Goal: Information Seeking & Learning: Learn about a topic

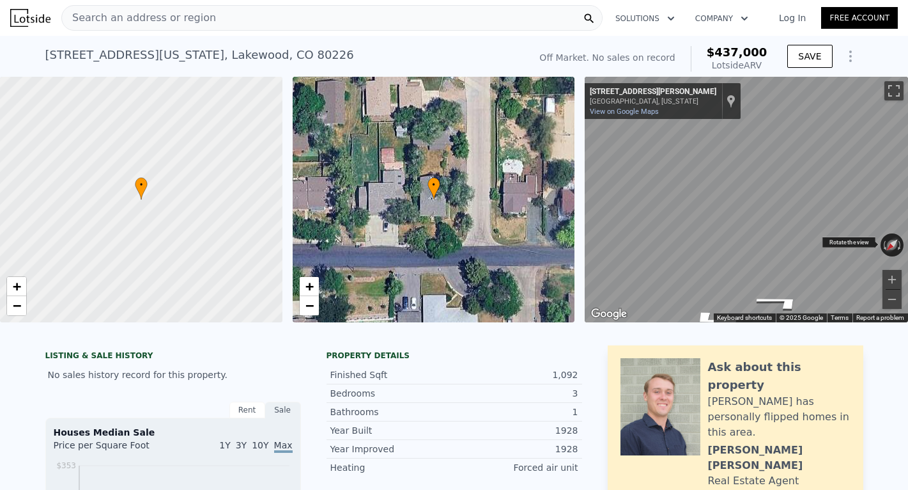
click at [897, 241] on div "← Move left → Move right ↑ Move up ↓ Move down + Zoom in - Zoom out [STREET_ADD…" at bounding box center [746, 199] width 323 height 245
click at [860, 237] on div "← Move left → Move right ↑ Move up ↓ Move down + Zoom in - Zoom out [STREET_ADD…" at bounding box center [746, 199] width 323 height 245
click at [908, 175] on html "Search an address or region Solutions Company Open main menu Log In Free Accoun…" at bounding box center [454, 245] width 908 height 490
click at [437, 148] on div "• + − • + − ← Move left → Move right ↑ Move up ↓ Move down + Zoom in - Zoom out…" at bounding box center [454, 199] width 908 height 245
click at [764, 219] on div "Map" at bounding box center [746, 199] width 323 height 245
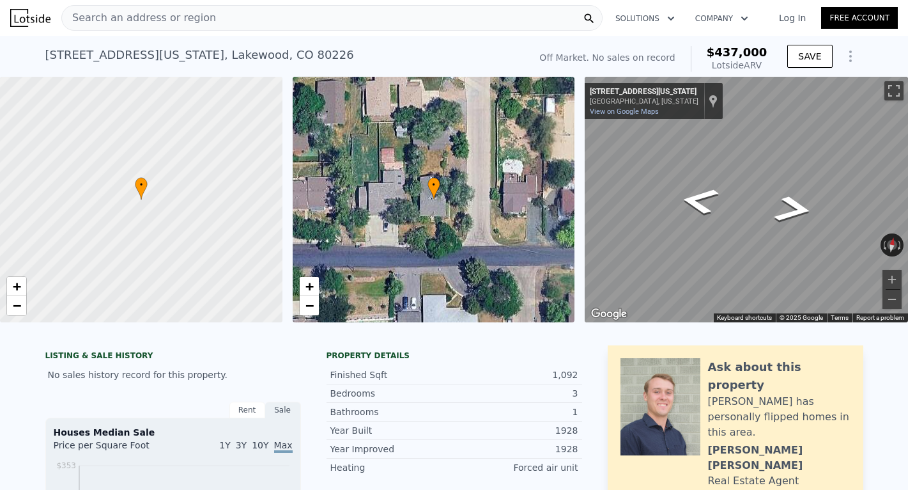
click at [513, 197] on div "• + − • + − ← Move left → Move right ↑ Move up ↓ Move down + Zoom in - Zoom out…" at bounding box center [454, 199] width 908 height 245
click at [536, 226] on div "• + − • + − ← Move left → Move right ↑ Move up ↓ Move down + Zoom in - Zoom out…" at bounding box center [454, 199] width 908 height 245
click at [308, 313] on span "−" at bounding box center [309, 305] width 8 height 16
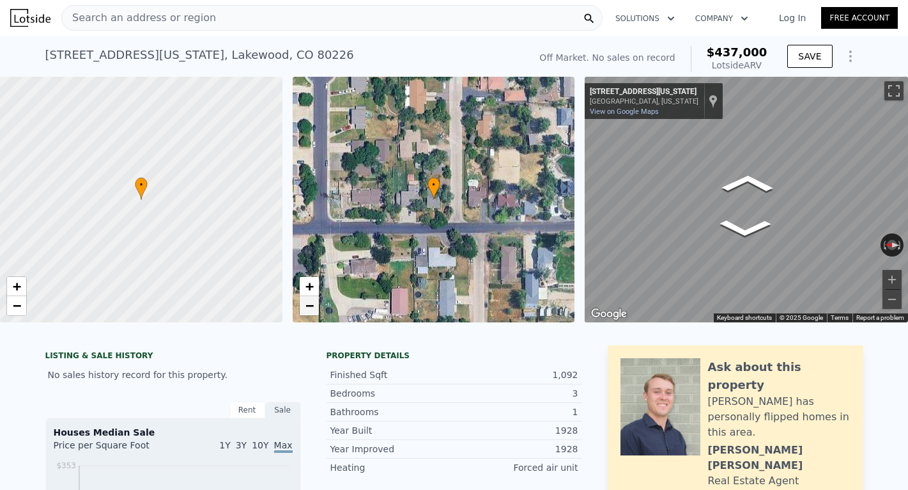
click at [307, 310] on span "−" at bounding box center [309, 305] width 8 height 16
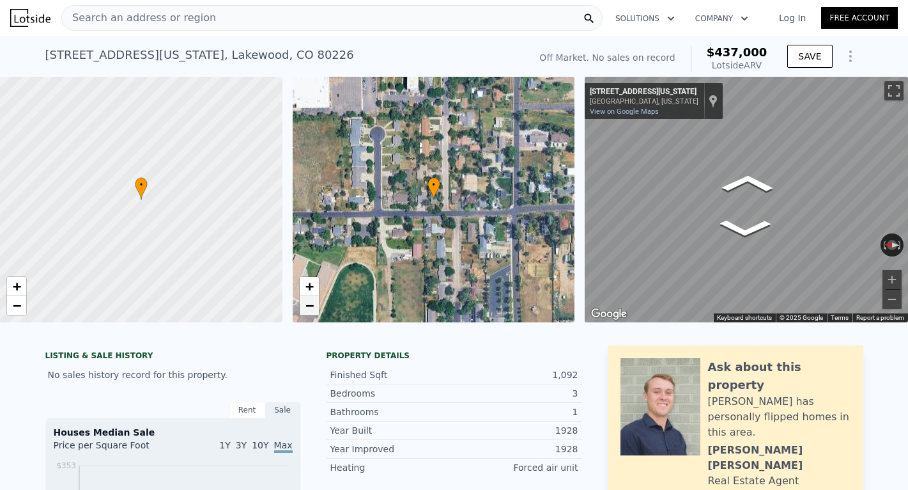
click at [306, 306] on span "−" at bounding box center [309, 305] width 8 height 16
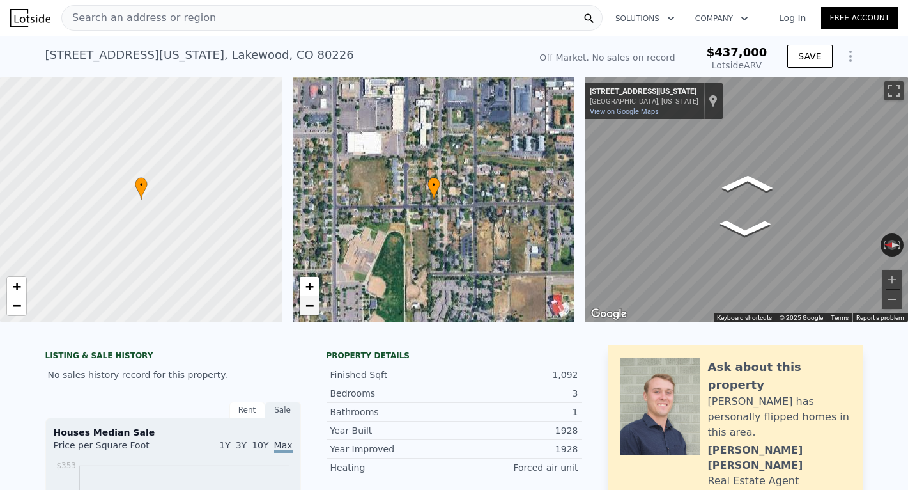
click at [305, 304] on span "−" at bounding box center [309, 305] width 8 height 16
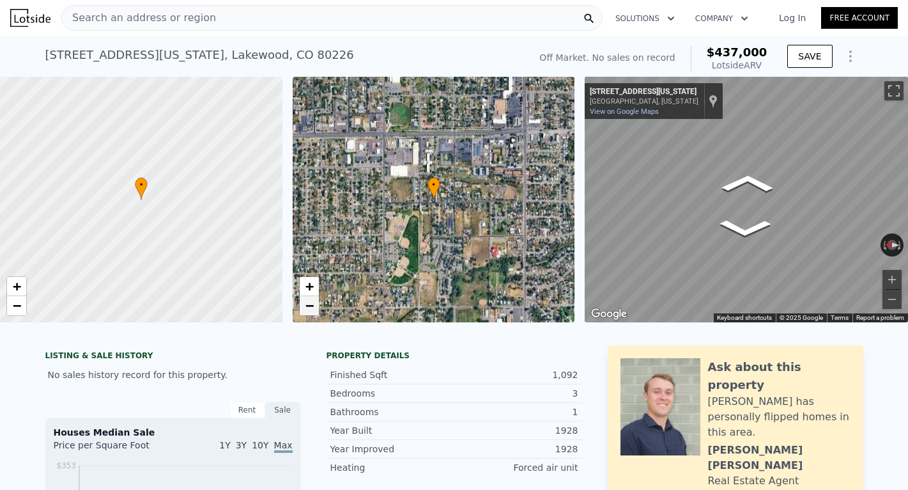
click at [305, 304] on span "−" at bounding box center [309, 305] width 8 height 16
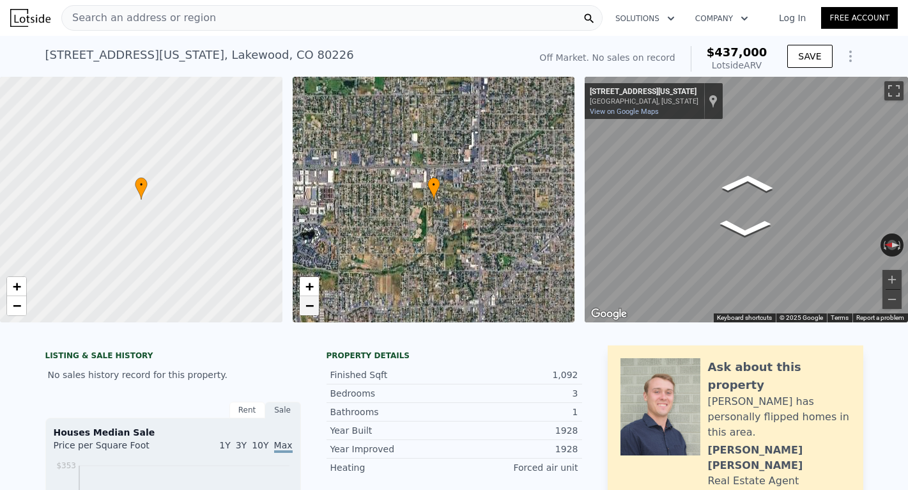
click at [305, 304] on span "−" at bounding box center [309, 305] width 8 height 16
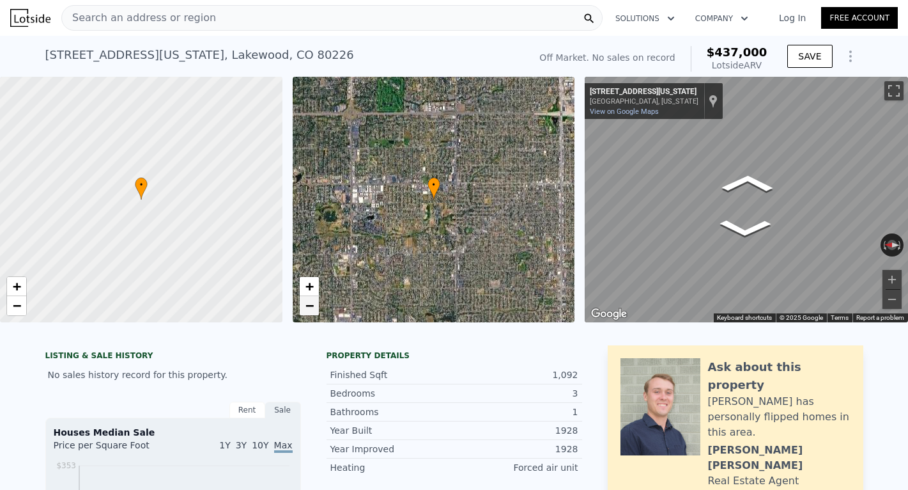
click at [305, 304] on span "−" at bounding box center [309, 305] width 8 height 16
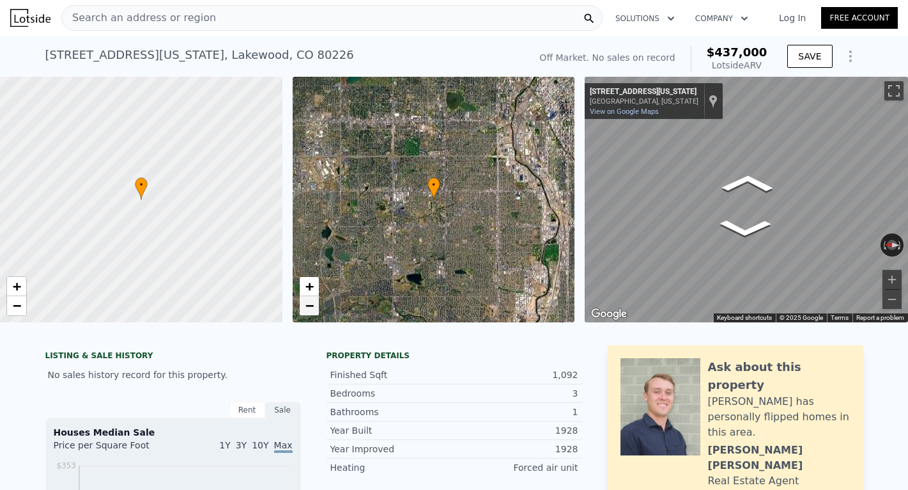
click at [305, 304] on span "−" at bounding box center [309, 305] width 8 height 16
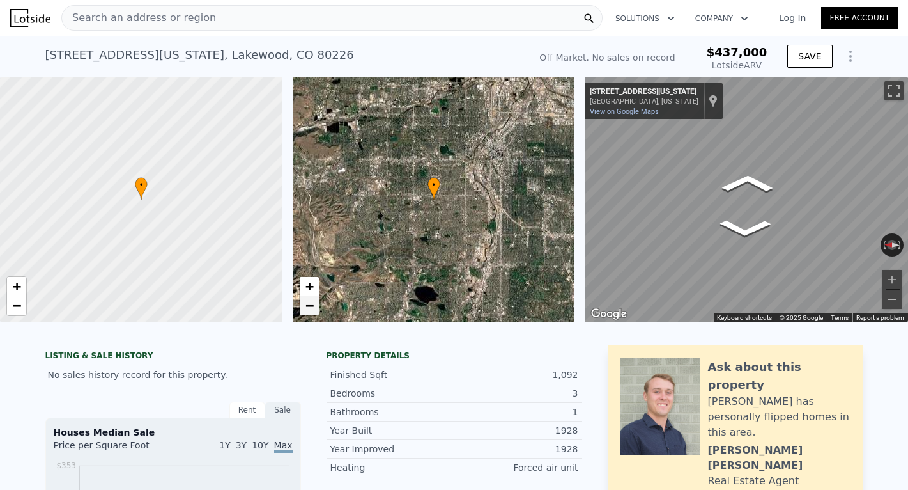
click at [305, 304] on span "−" at bounding box center [309, 305] width 8 height 16
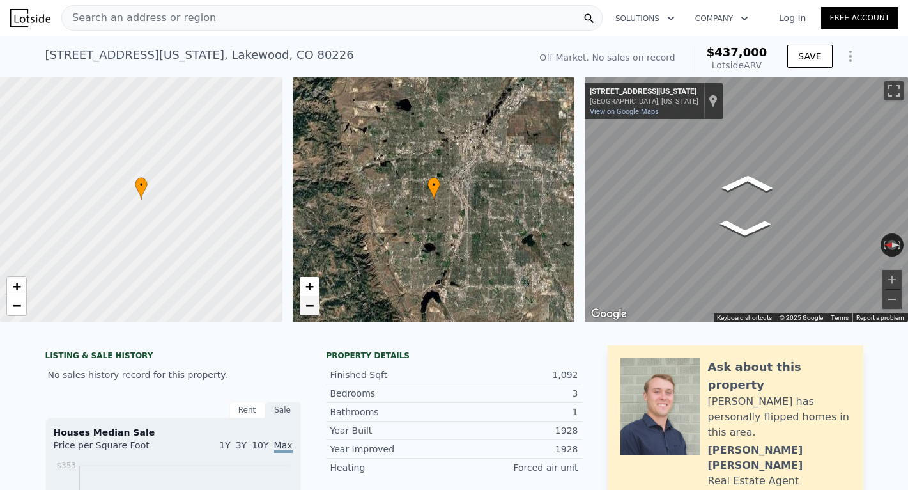
click at [305, 302] on span "−" at bounding box center [309, 305] width 8 height 16
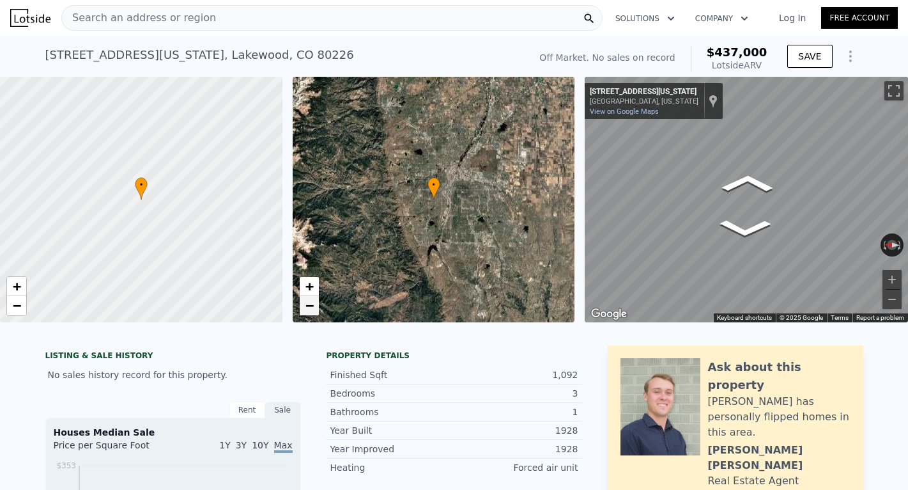
click at [303, 299] on link "−" at bounding box center [309, 305] width 19 height 19
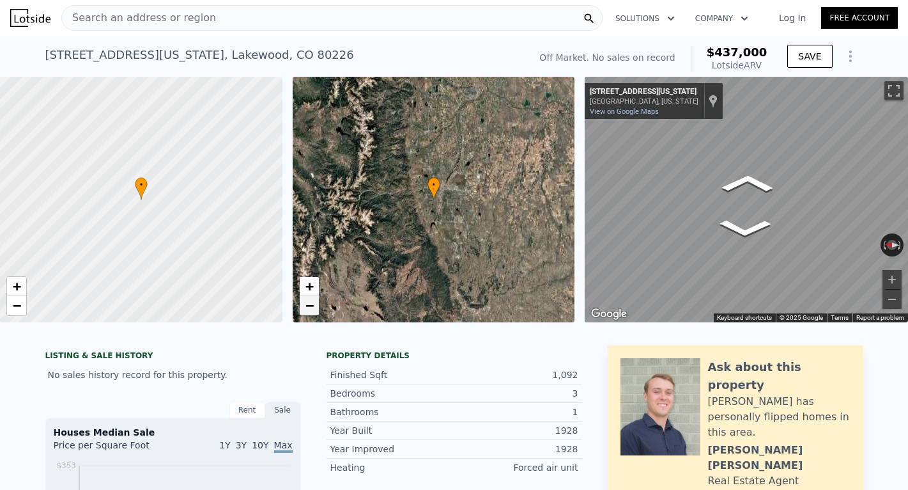
click at [302, 297] on link "−" at bounding box center [309, 305] width 19 height 19
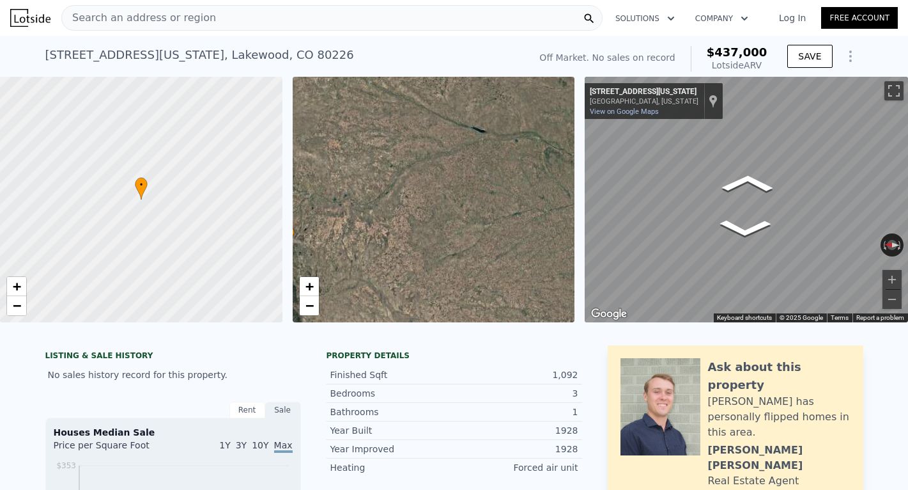
drag, startPoint x: 479, startPoint y: 178, endPoint x: 333, endPoint y: 226, distance: 153.4
click at [333, 226] on div "• + −" at bounding box center [434, 199] width 283 height 245
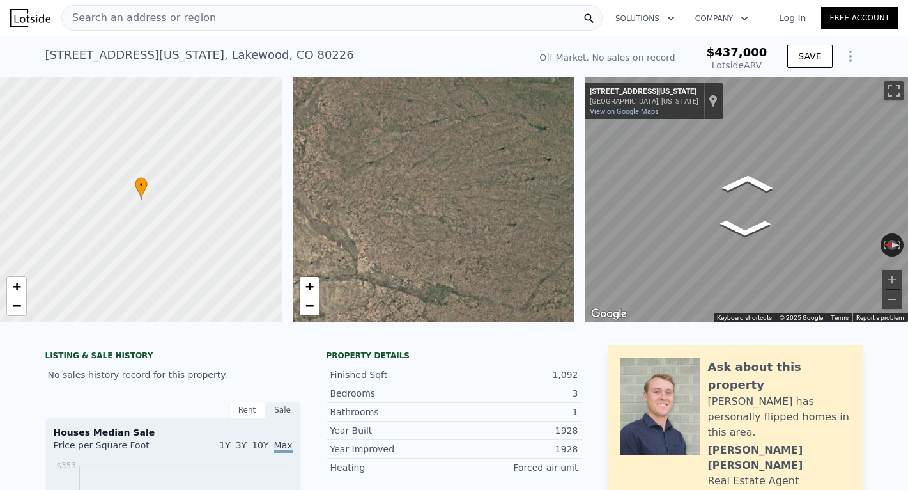
drag, startPoint x: 502, startPoint y: 245, endPoint x: 420, endPoint y: 152, distance: 124.5
click at [420, 152] on div "• + −" at bounding box center [434, 199] width 283 height 245
click at [315, 285] on link "+" at bounding box center [309, 286] width 19 height 19
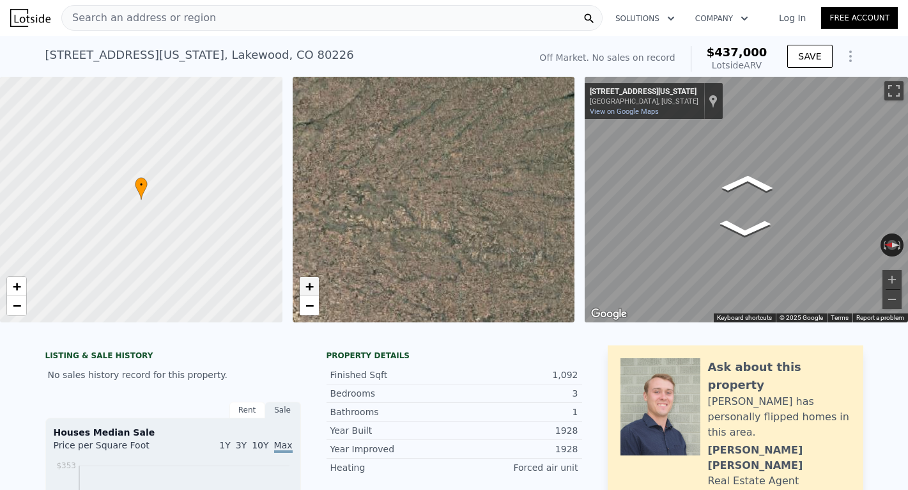
click at [315, 285] on link "+" at bounding box center [309, 286] width 19 height 19
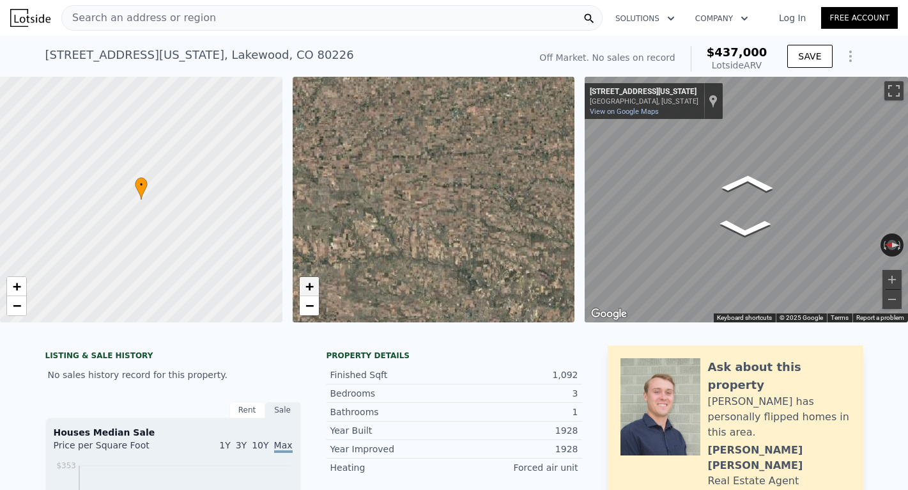
click at [315, 285] on link "+" at bounding box center [309, 286] width 19 height 19
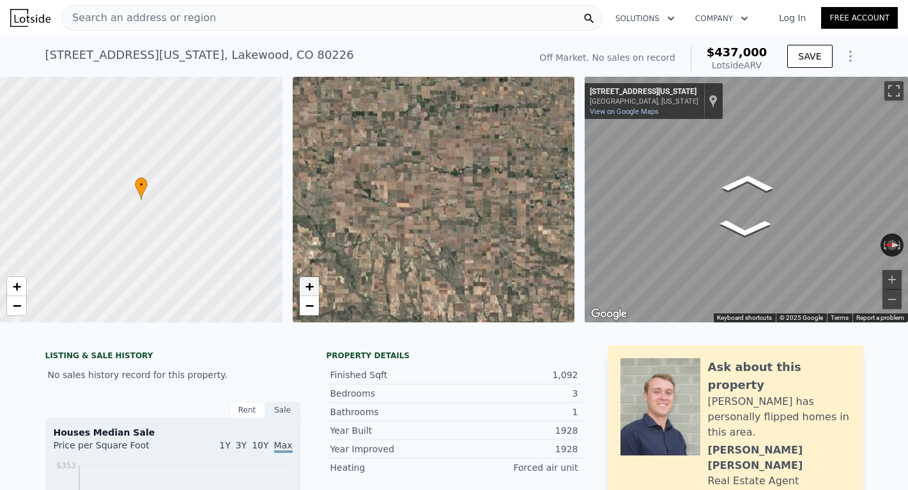
click at [315, 285] on link "+" at bounding box center [309, 286] width 19 height 19
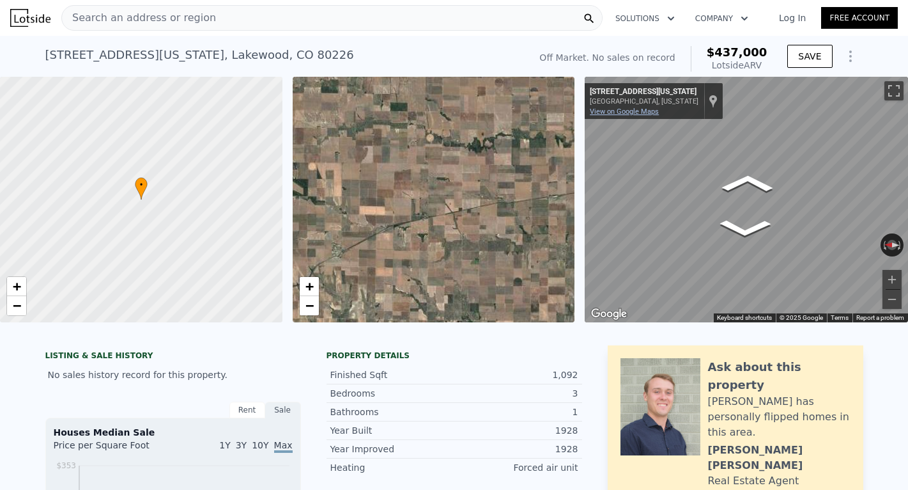
click at [651, 114] on link "View on Google Maps" at bounding box center [624, 111] width 69 height 8
click at [215, 17] on div "Search an address or region" at bounding box center [331, 18] width 541 height 26
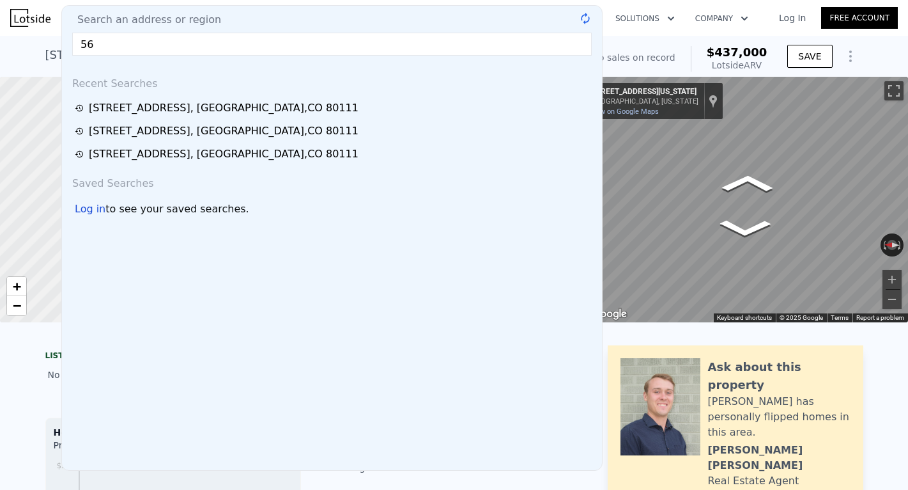
type input "5"
click at [207, 24] on span "Search an address or region" at bounding box center [144, 19] width 154 height 15
click at [166, 20] on span "Search an address or region" at bounding box center [144, 19] width 154 height 15
click at [114, 13] on span "Search an address or region" at bounding box center [144, 19] width 154 height 15
click at [72, 20] on span "Search an address or region" at bounding box center [144, 19] width 154 height 15
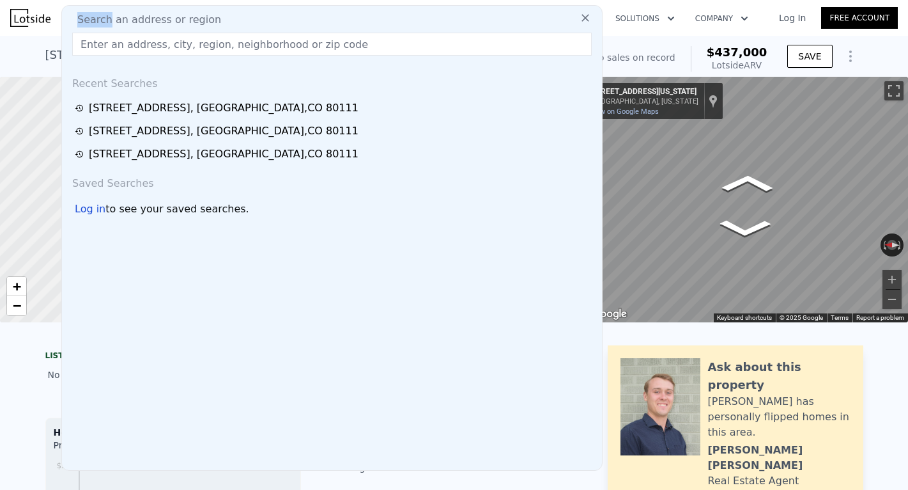
click at [72, 20] on span "Search an address or region" at bounding box center [144, 19] width 154 height 15
click at [121, 20] on span "Search an address or region" at bounding box center [144, 19] width 154 height 15
drag, startPoint x: 224, startPoint y: 18, endPoint x: 213, endPoint y: 15, distance: 11.2
click at [213, 18] on div "Search an address or region" at bounding box center [332, 19] width 530 height 15
click at [213, 23] on div "Search an address or region" at bounding box center [332, 19] width 530 height 15
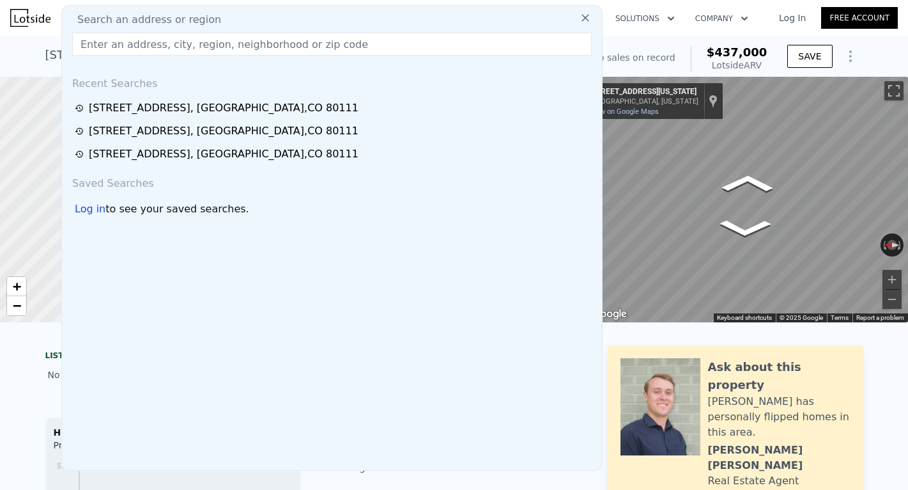
click at [210, 23] on div "Search an address or region" at bounding box center [332, 19] width 530 height 15
click at [213, 20] on div "Search an address or region" at bounding box center [332, 19] width 530 height 15
click at [95, 26] on span "Search an address or region" at bounding box center [144, 19] width 154 height 15
click at [102, 42] on input "text" at bounding box center [332, 44] width 520 height 23
paste input "[STREET_ADDRESS]"
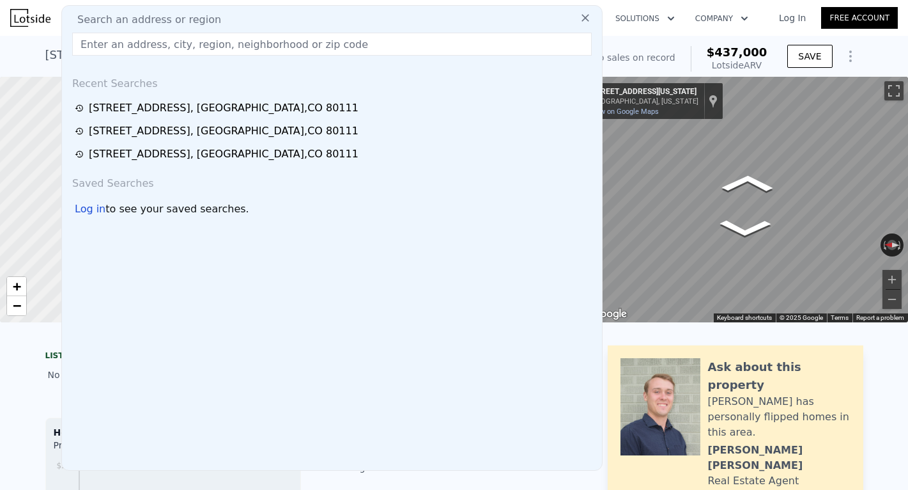
type input "[STREET_ADDRESS]"
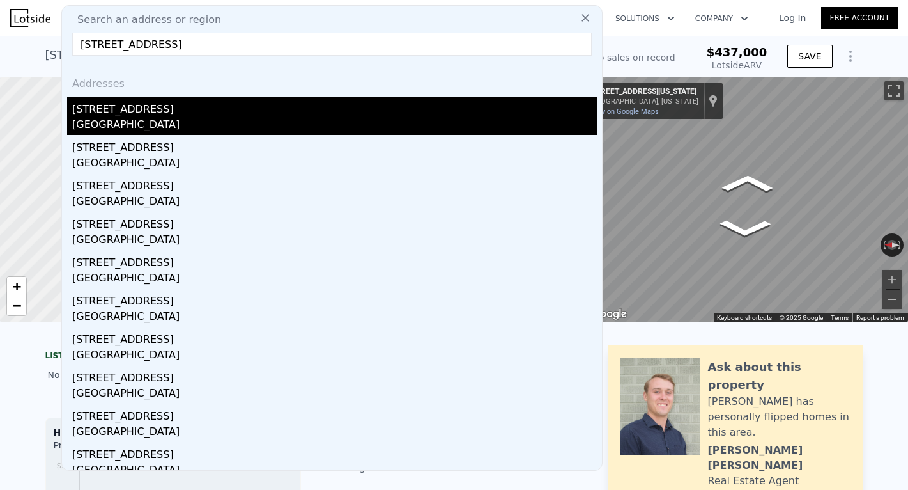
click at [463, 128] on div "[GEOGRAPHIC_DATA]" at bounding box center [334, 126] width 525 height 18
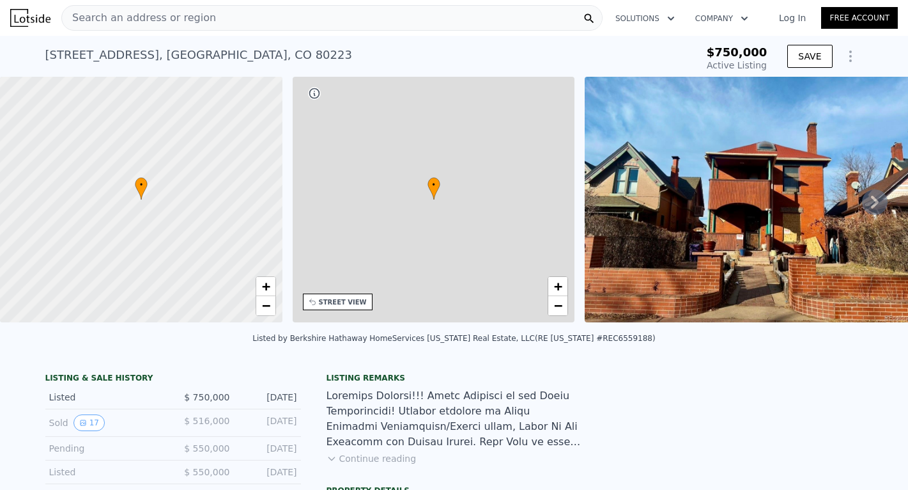
scroll to position [0, 298]
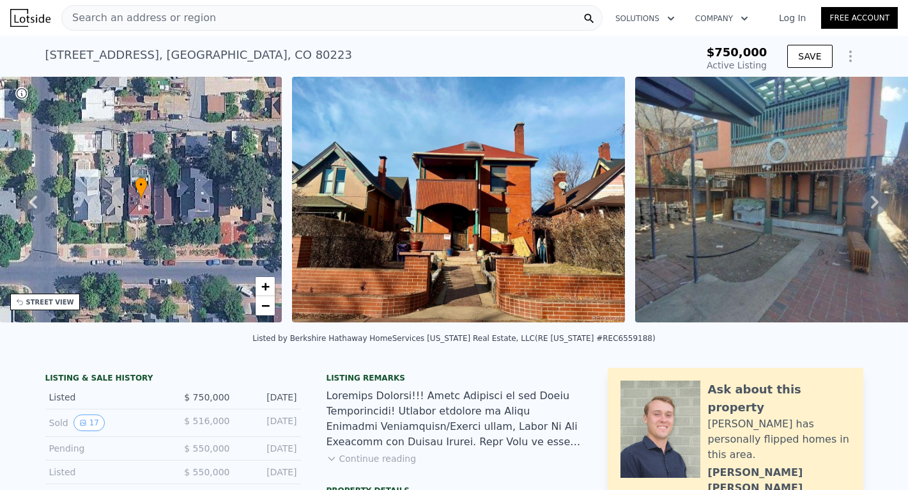
click at [150, 208] on div "• + −" at bounding box center [141, 199] width 283 height 245
click at [155, 275] on div "• + −" at bounding box center [141, 199] width 283 height 245
click at [269, 282] on span "+" at bounding box center [265, 286] width 8 height 16
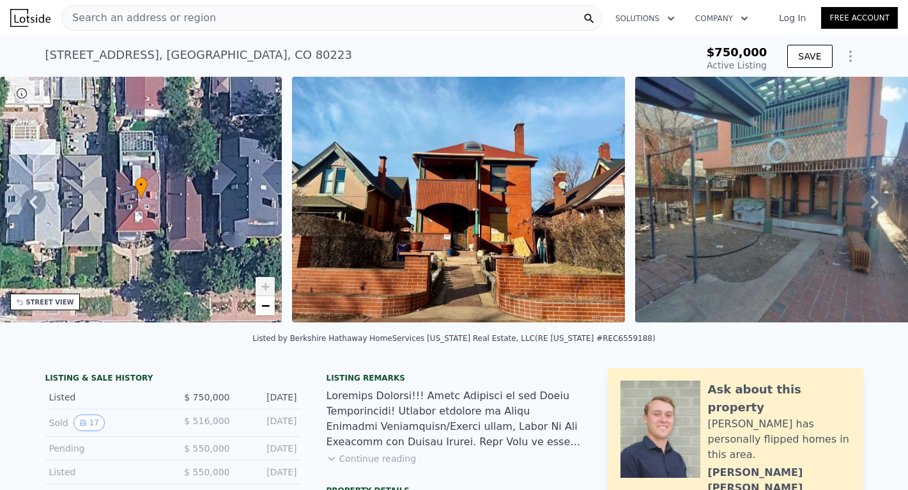
click at [268, 284] on span "+" at bounding box center [265, 286] width 8 height 16
click at [265, 302] on span "−" at bounding box center [265, 305] width 8 height 16
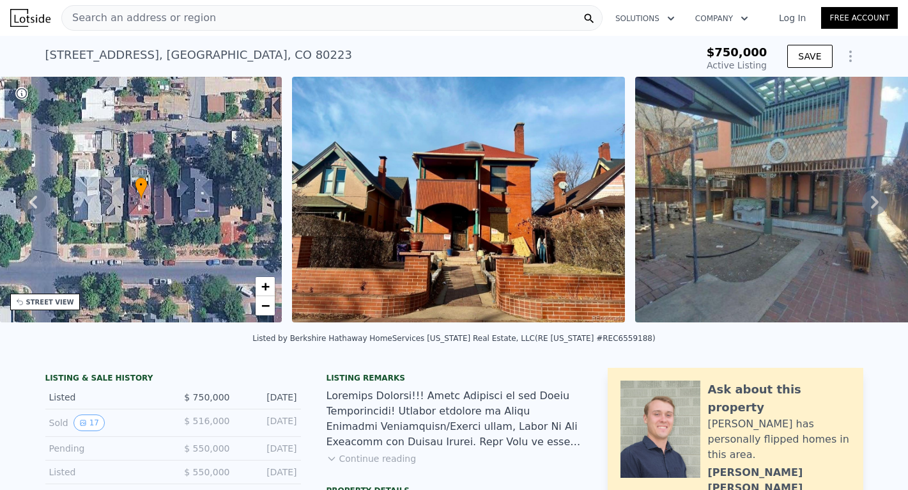
click at [49, 301] on div "STREET VIEW" at bounding box center [50, 302] width 48 height 10
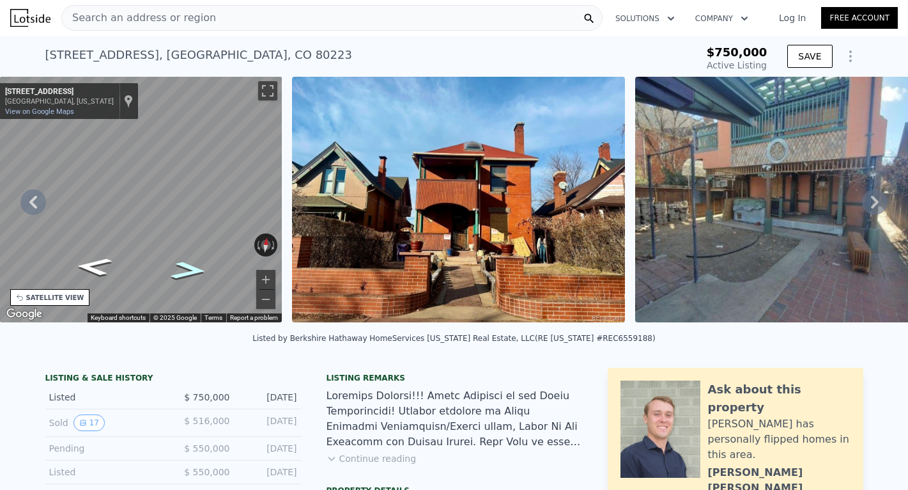
click at [202, 267] on icon "Go East, W 4th Ave" at bounding box center [188, 270] width 67 height 26
click at [0, 258] on html "Search an address or region Solutions Company Open main menu Log In Free Accoun…" at bounding box center [454, 245] width 908 height 490
click at [0, 236] on html "Search an address or region Solutions Company Open main menu Log In Free Accoun…" at bounding box center [454, 245] width 908 height 490
click at [877, 199] on icon at bounding box center [875, 202] width 26 height 26
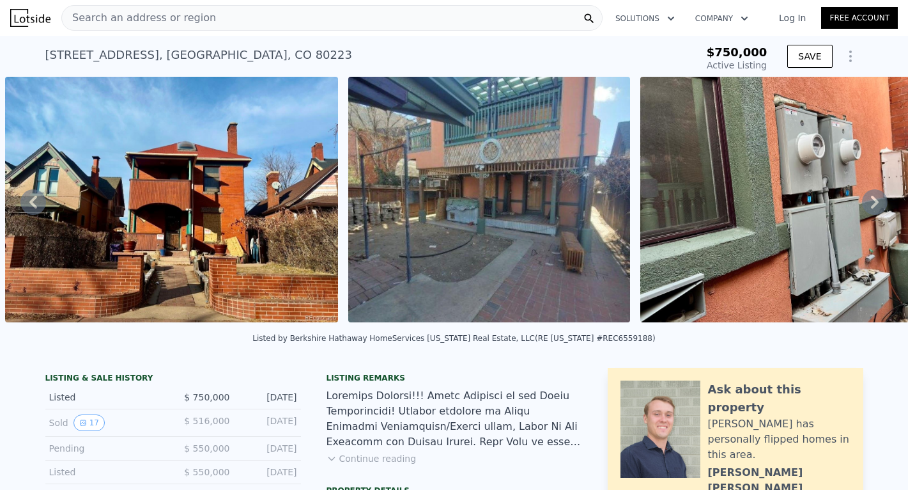
click at [877, 199] on icon at bounding box center [875, 202] width 26 height 26
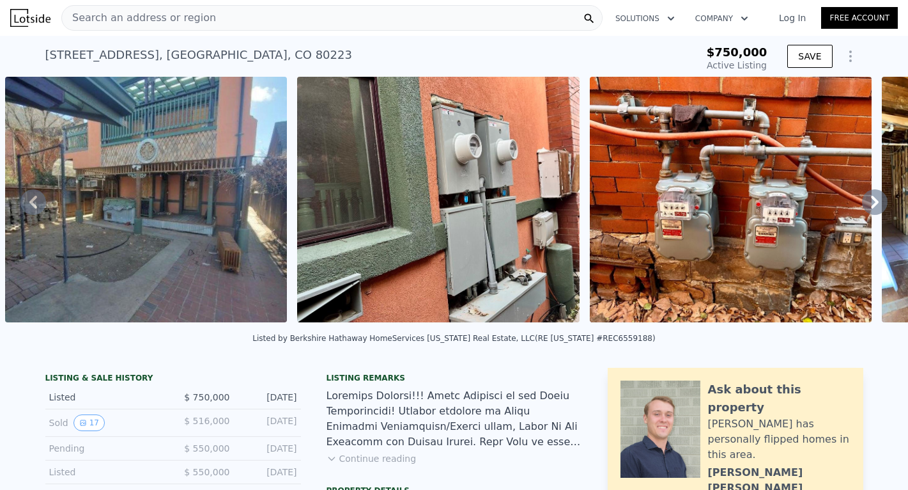
click at [877, 199] on div "• + − • + − STREET VIEW ← Move left → Move right ↑ Move up ↓ Move down + Zoom i…" at bounding box center [454, 202] width 908 height 250
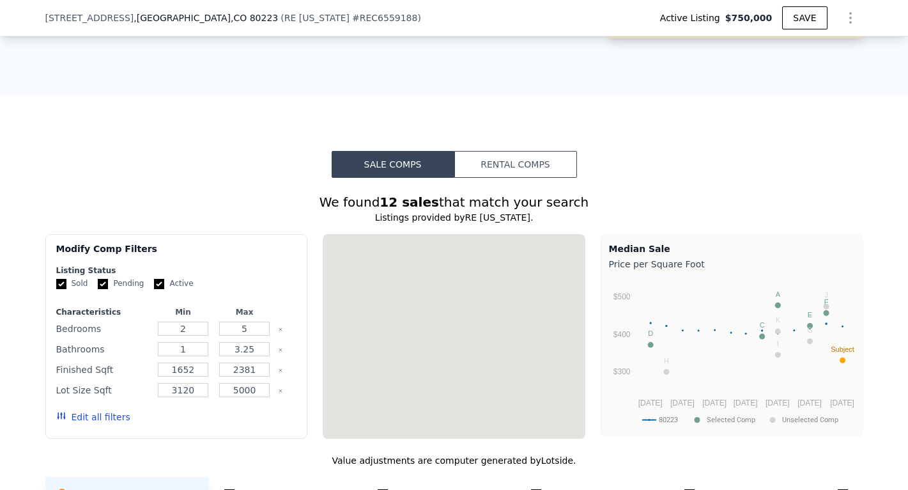
scroll to position [1167, 0]
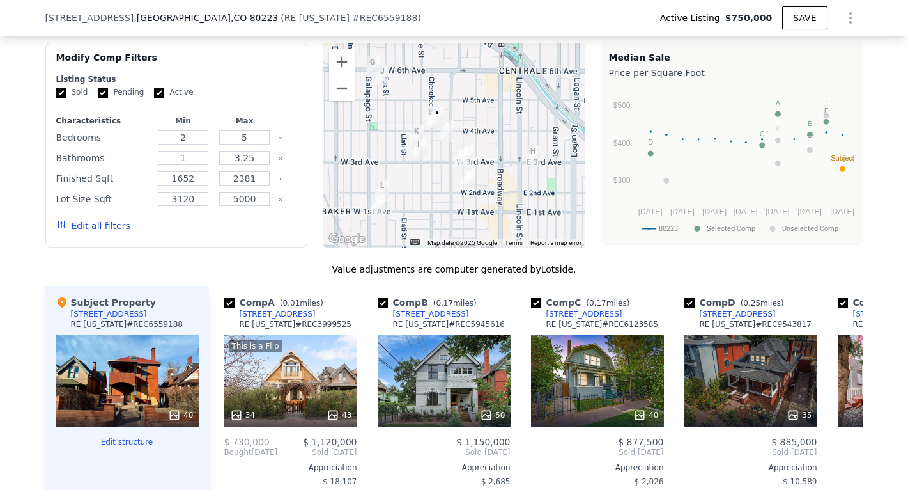
click at [493, 130] on div at bounding box center [454, 145] width 263 height 205
click at [342, 101] on button "Zoom out" at bounding box center [342, 88] width 26 height 26
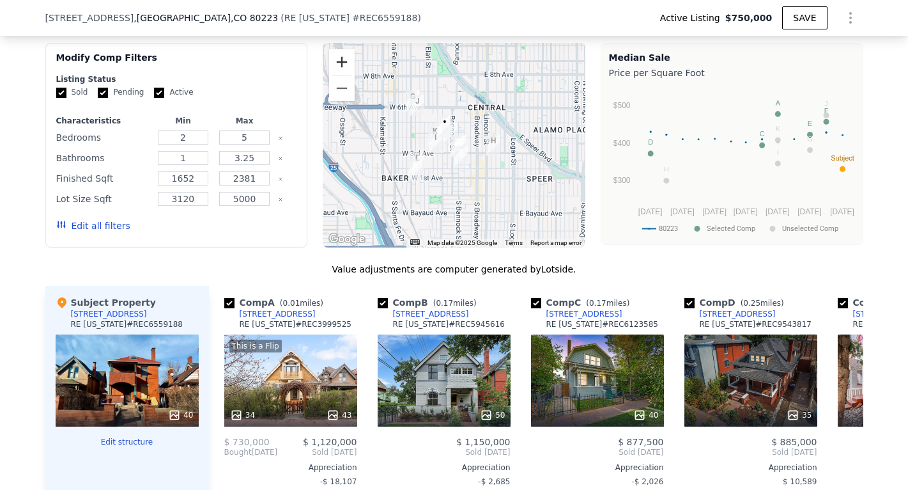
click at [344, 69] on button "Zoom in" at bounding box center [342, 62] width 26 height 26
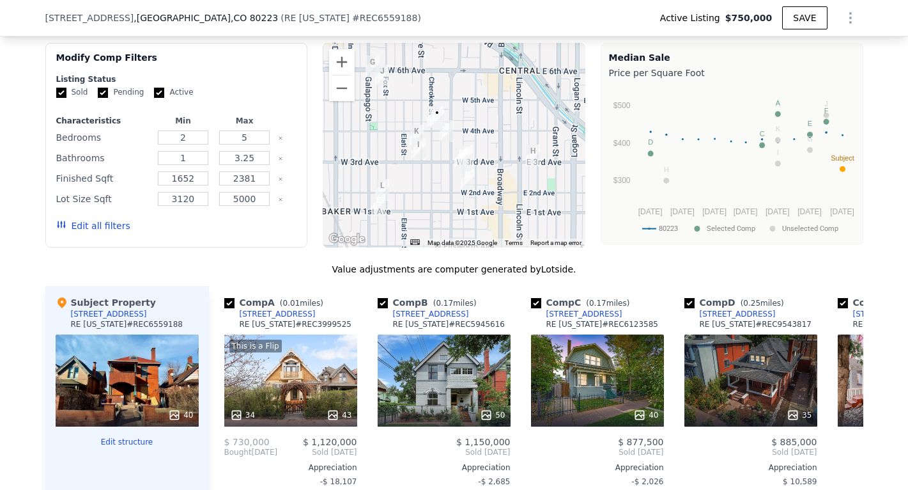
click at [524, 213] on div at bounding box center [454, 145] width 263 height 205
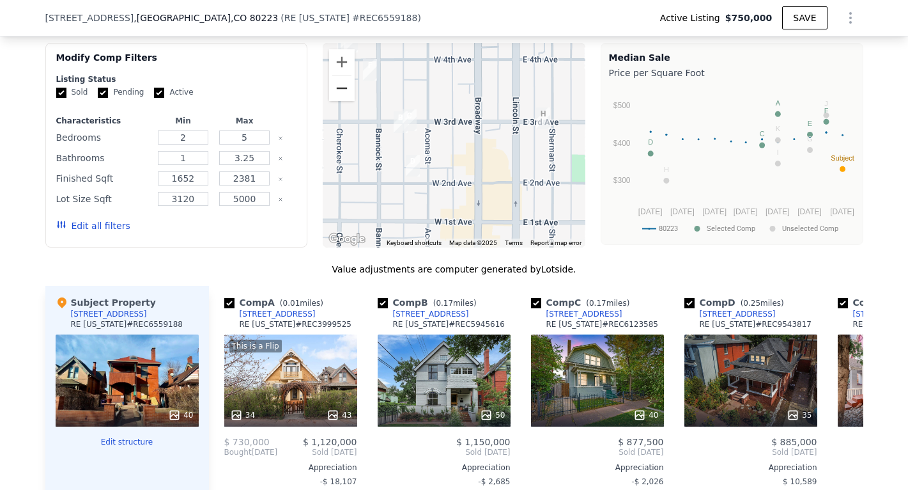
click at [341, 99] on button "Zoom out" at bounding box center [342, 88] width 26 height 26
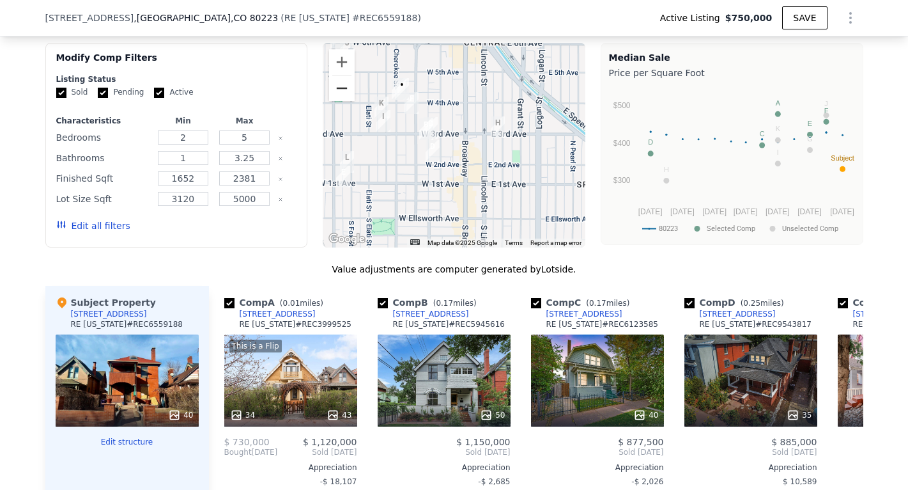
click at [339, 100] on button "Zoom out" at bounding box center [342, 88] width 26 height 26
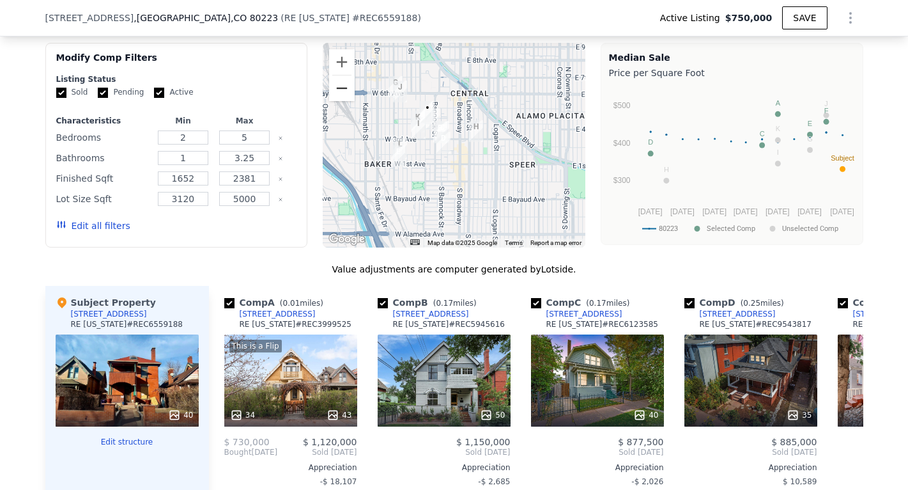
click at [339, 100] on button "Zoom out" at bounding box center [342, 88] width 26 height 26
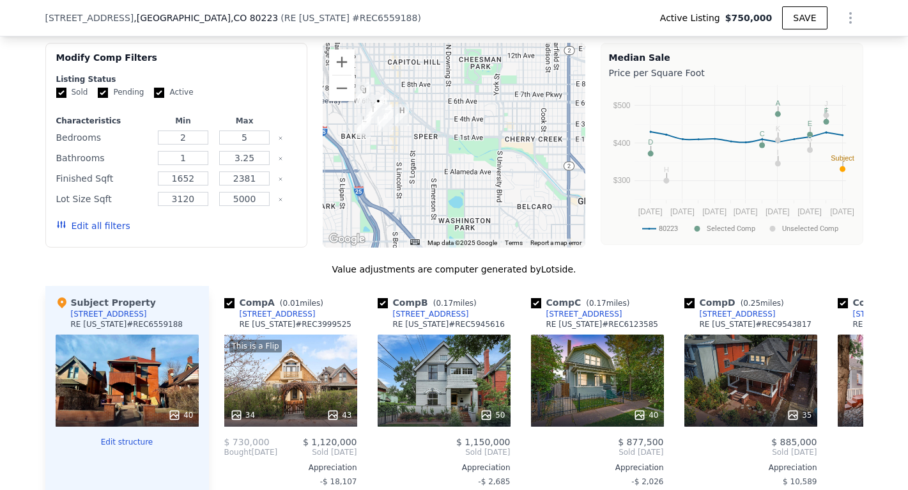
drag, startPoint x: 433, startPoint y: 194, endPoint x: 369, endPoint y: 169, distance: 69.0
click at [369, 171] on div at bounding box center [454, 145] width 263 height 205
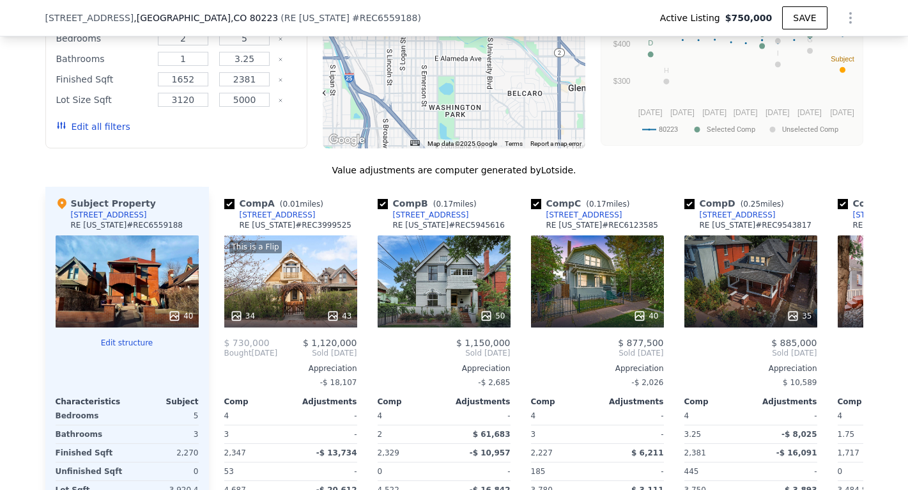
scroll to position [1268, 0]
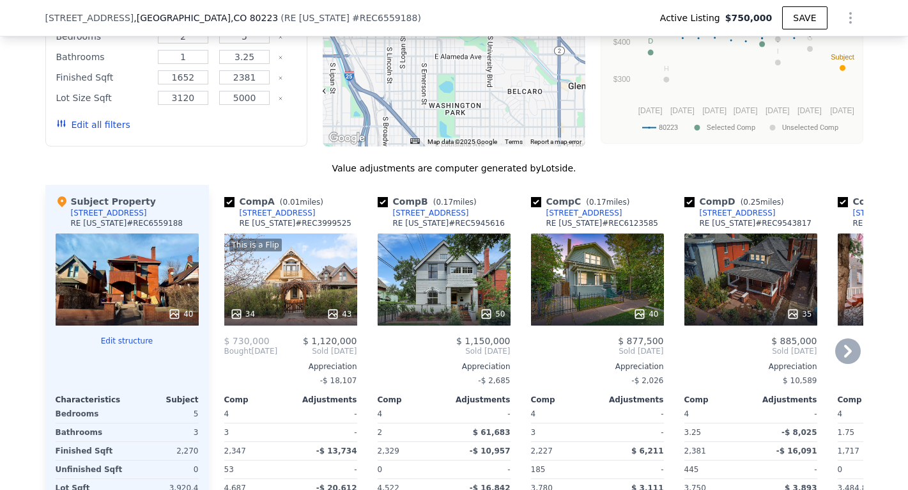
click at [842, 364] on icon at bounding box center [848, 351] width 26 height 26
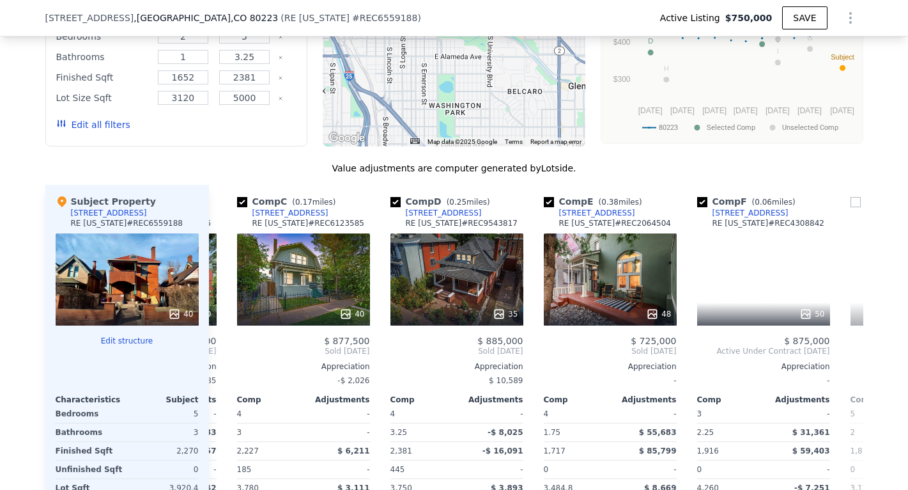
scroll to position [0, 307]
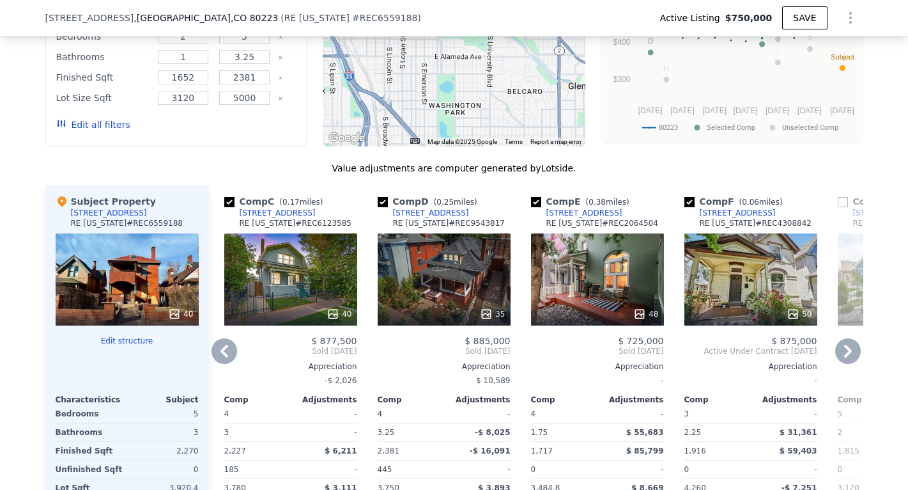
click at [224, 357] on icon at bounding box center [225, 351] width 8 height 13
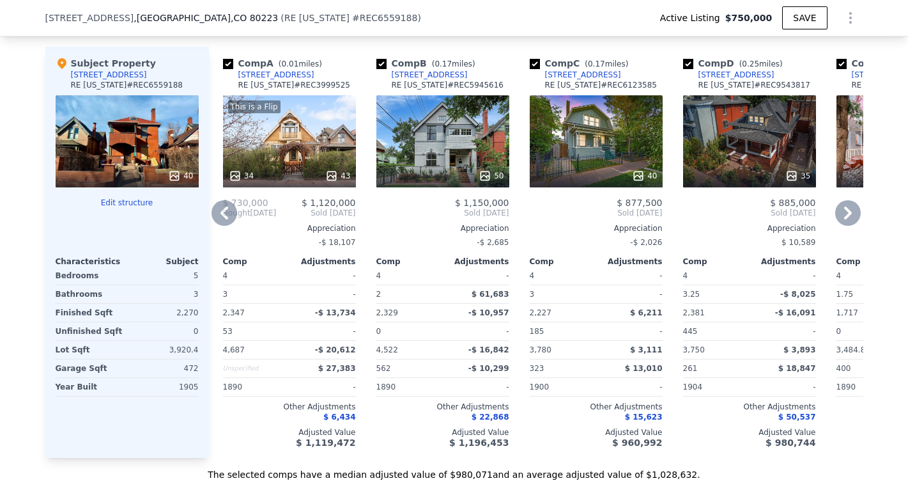
scroll to position [1405, 0]
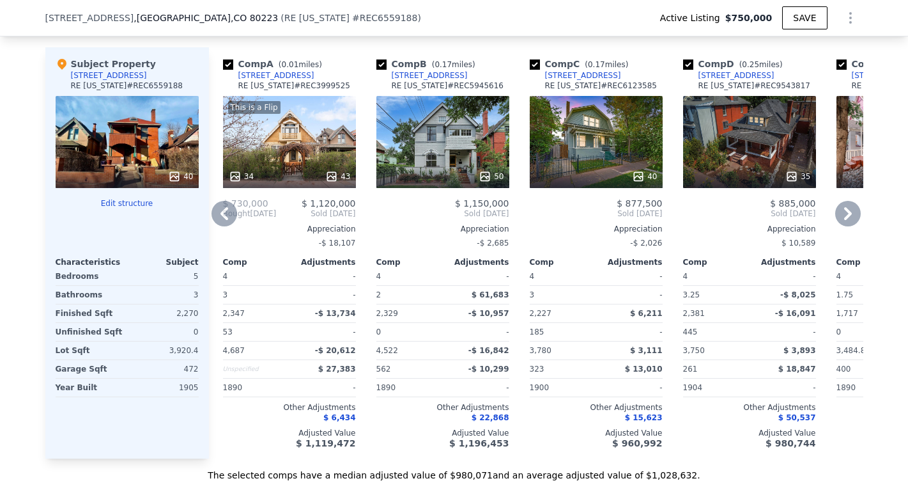
click at [441, 174] on div "50" at bounding box center [442, 142] width 133 height 92
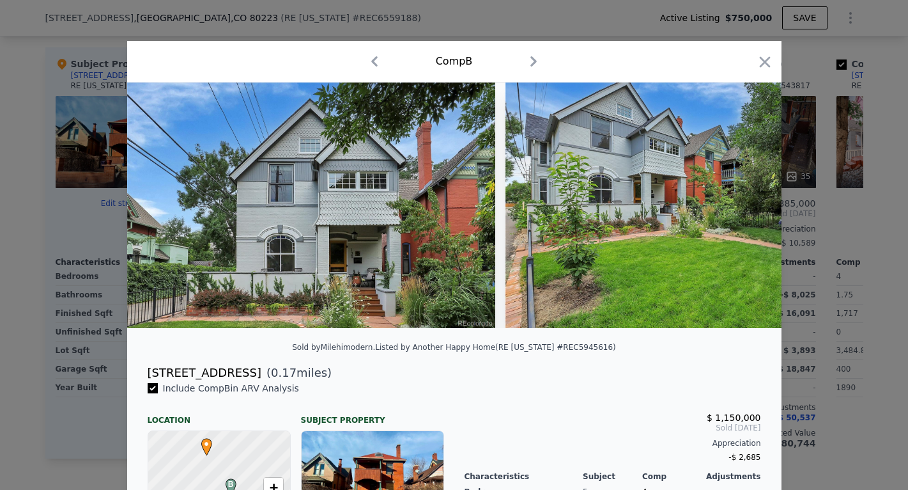
click at [370, 217] on img at bounding box center [311, 204] width 368 height 245
click at [370, 218] on img at bounding box center [311, 204] width 368 height 245
click at [370, 279] on img at bounding box center [311, 204] width 368 height 245
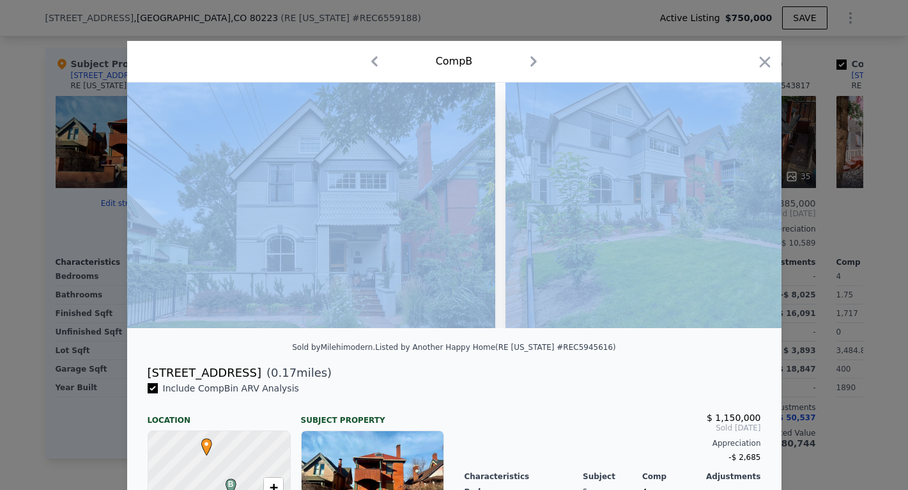
click at [370, 279] on img at bounding box center [311, 204] width 368 height 245
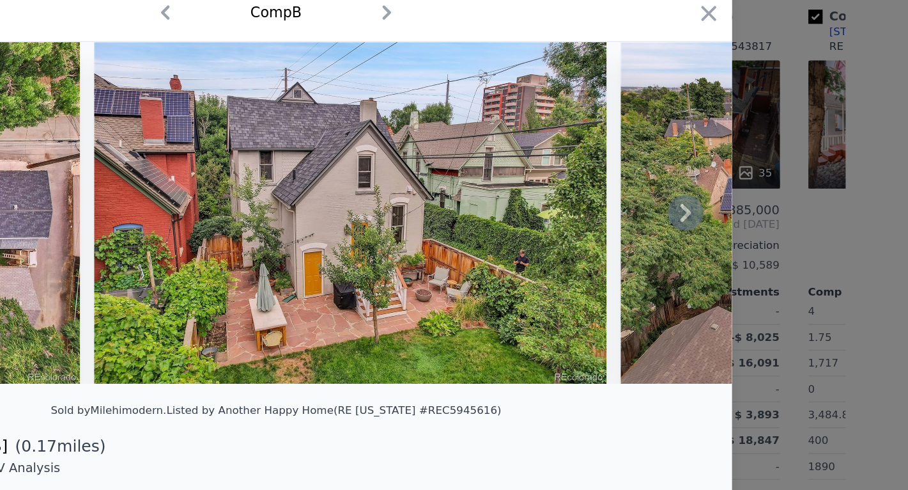
click at [745, 199] on icon at bounding box center [749, 205] width 8 height 13
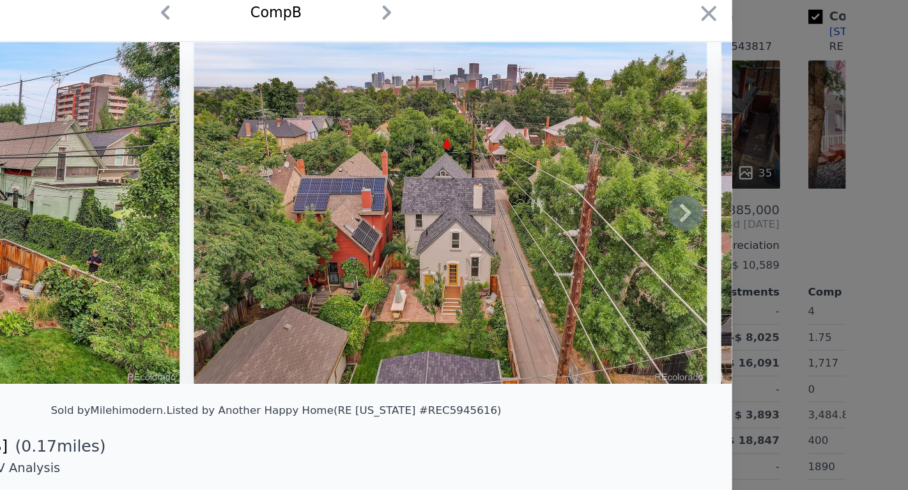
click at [745, 199] on icon at bounding box center [749, 205] width 8 height 13
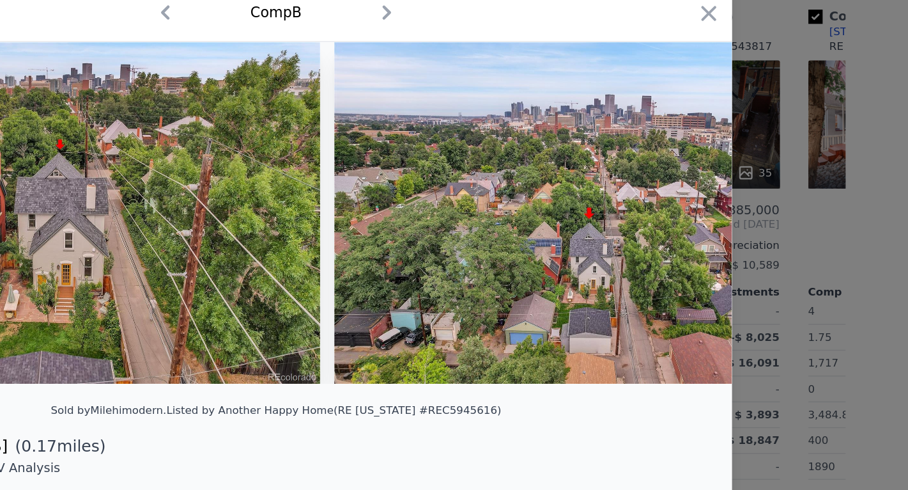
scroll to position [0, 16667]
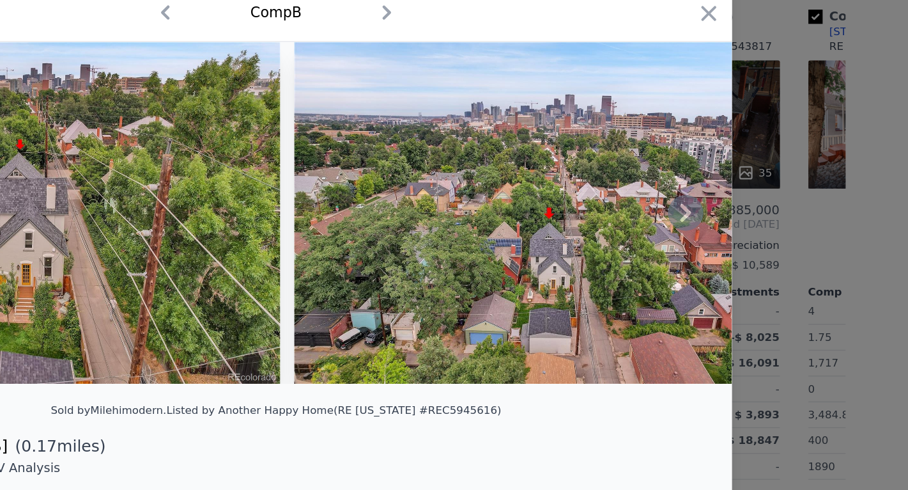
click at [736, 192] on icon at bounding box center [749, 205] width 26 height 26
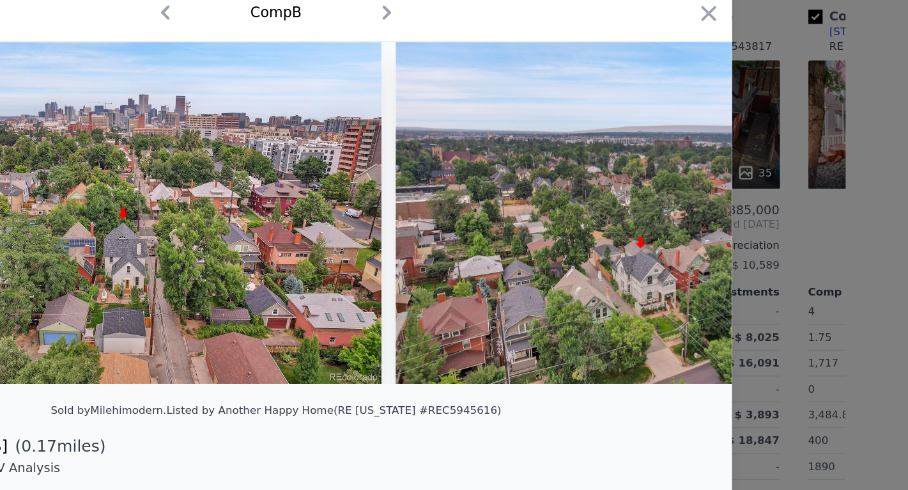
scroll to position [0, 16974]
click at [736, 192] on icon at bounding box center [749, 205] width 26 height 26
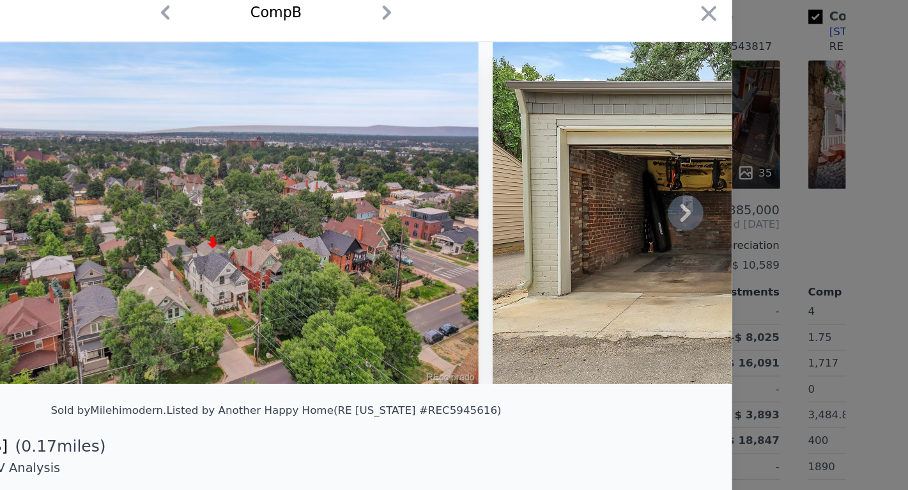
click at [736, 192] on icon at bounding box center [749, 205] width 26 height 26
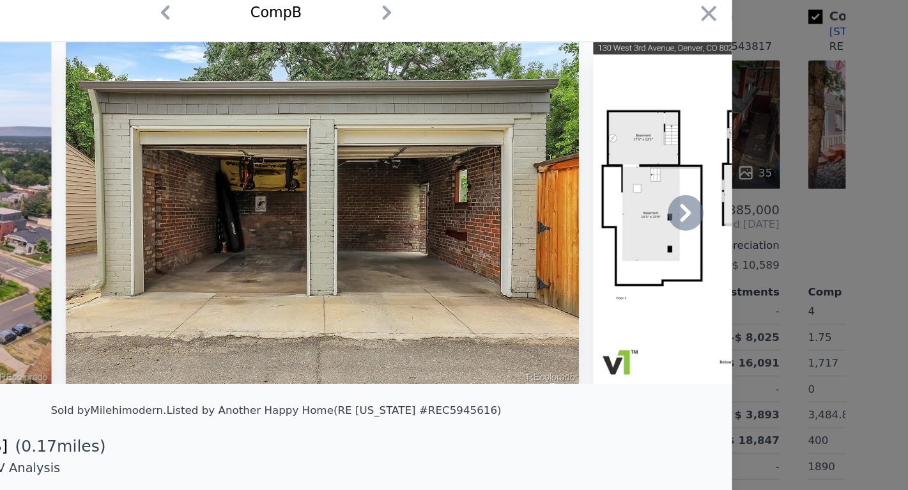
click at [736, 192] on icon at bounding box center [749, 205] width 26 height 26
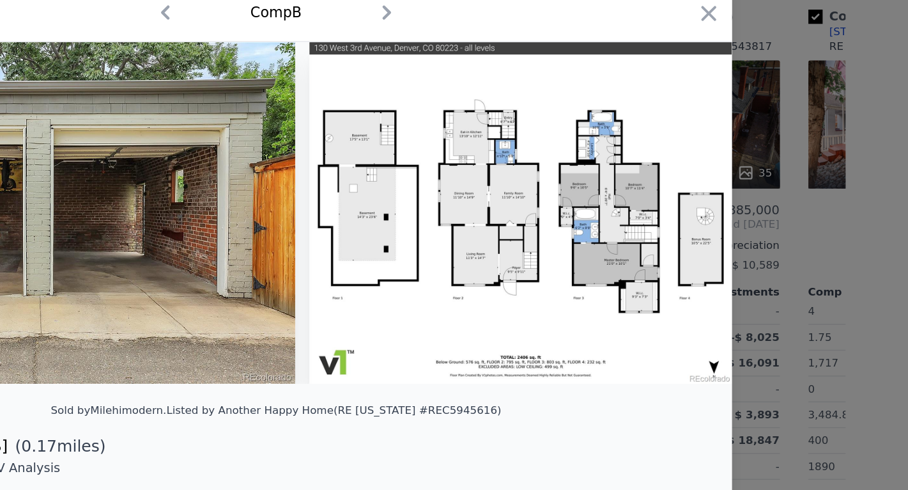
click at [496, 150] on img at bounding box center [630, 204] width 304 height 245
click at [756, 53] on icon "button" at bounding box center [765, 62] width 18 height 18
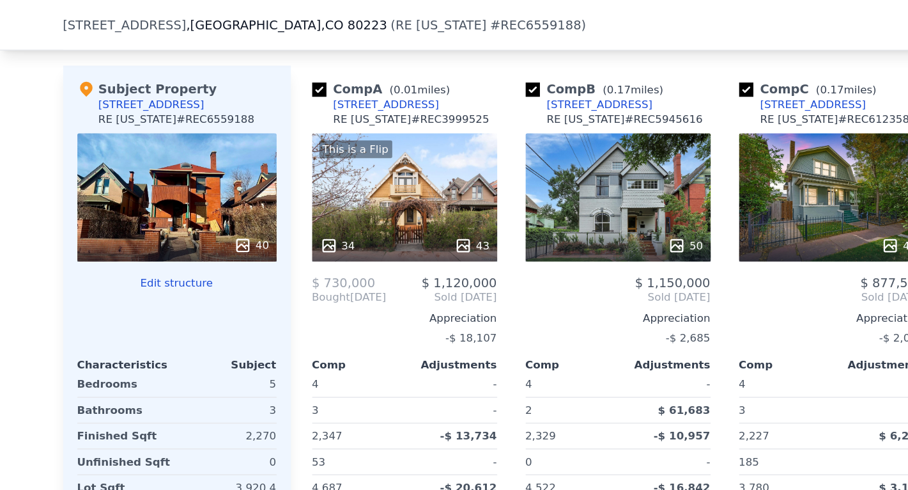
click at [303, 167] on div "This is a Flip 34 43" at bounding box center [290, 142] width 133 height 92
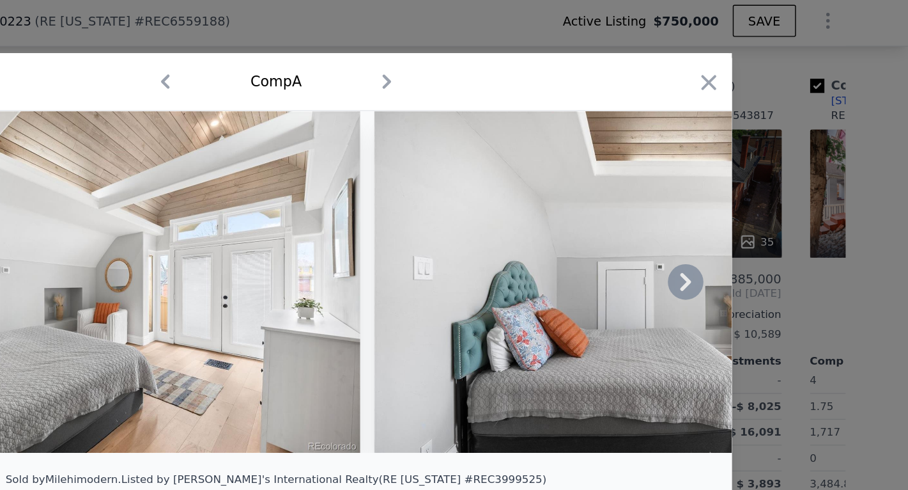
scroll to position [3, 0]
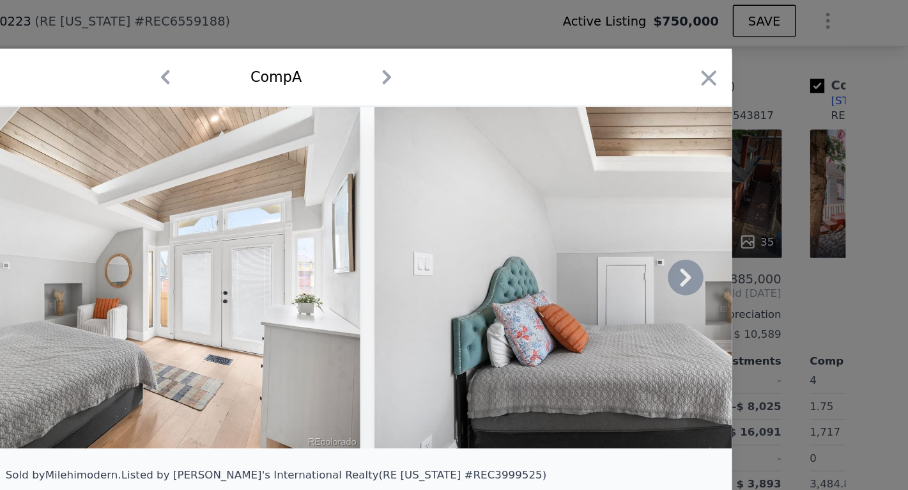
click at [745, 200] on icon at bounding box center [749, 202] width 8 height 13
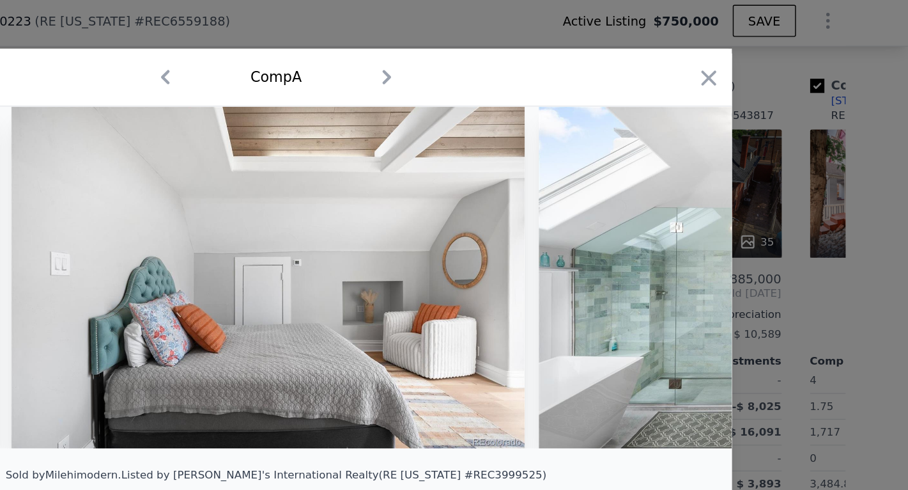
scroll to position [0, 7103]
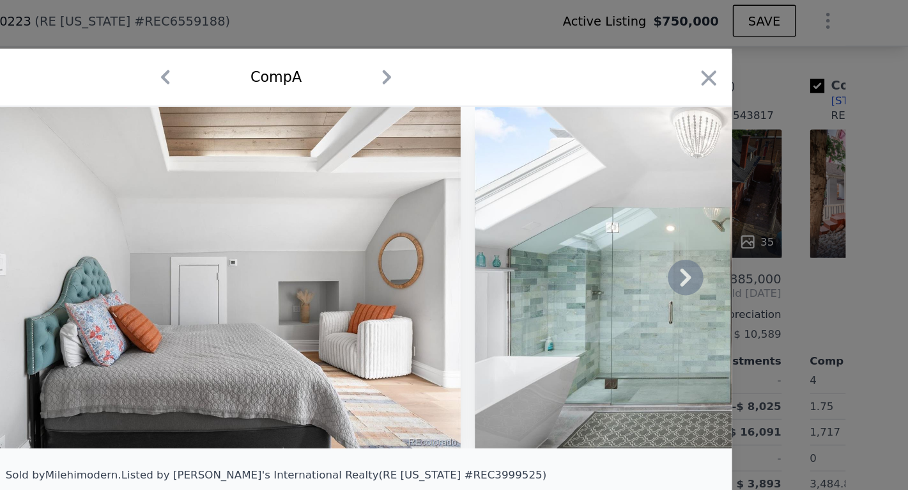
click at [745, 200] on icon at bounding box center [749, 202] width 8 height 13
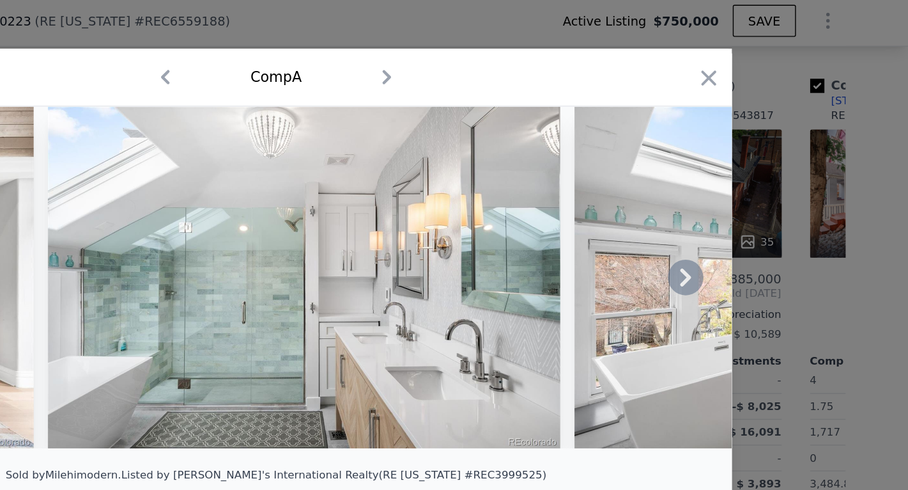
click at [745, 201] on icon at bounding box center [749, 202] width 8 height 13
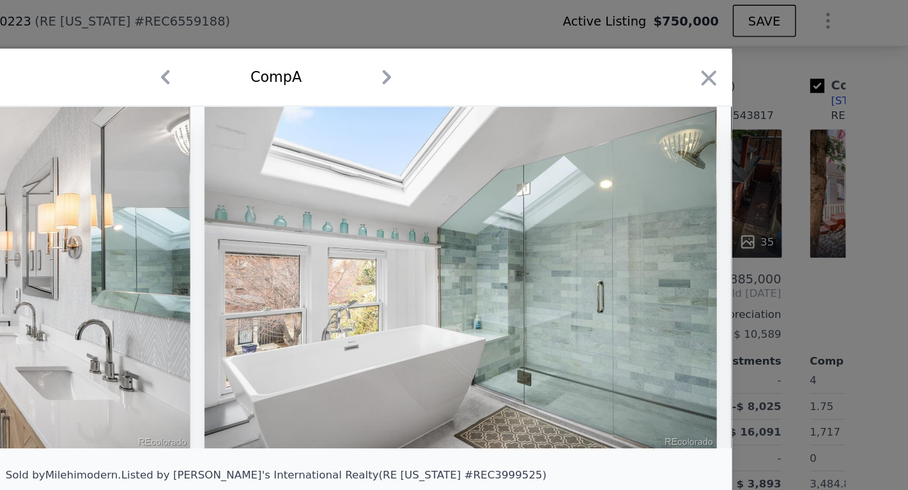
scroll to position [0, 7716]
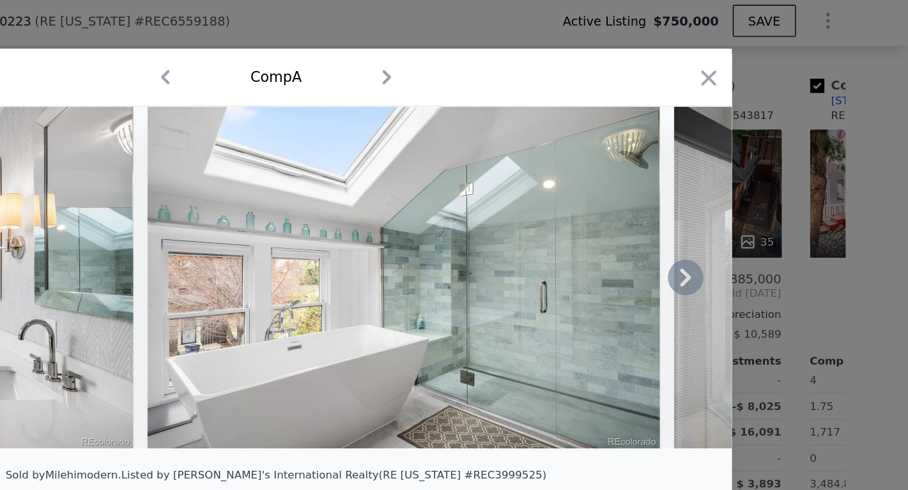
click at [745, 202] on icon at bounding box center [749, 202] width 8 height 13
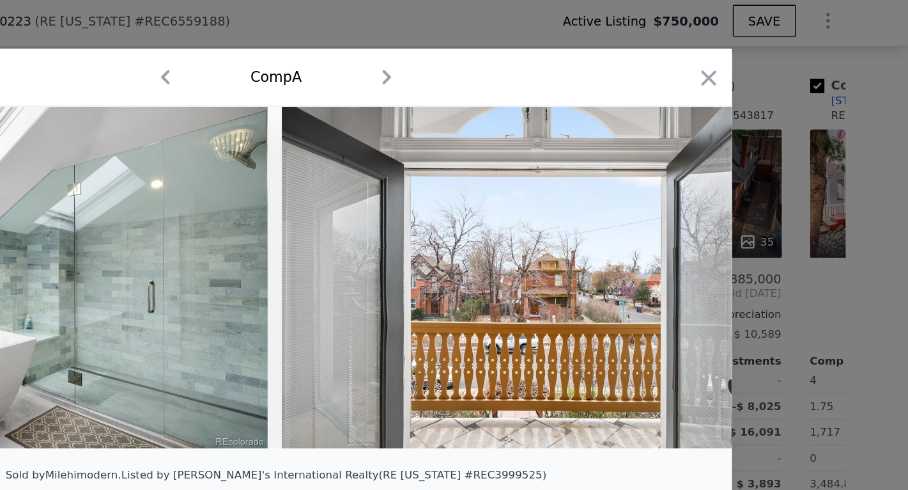
scroll to position [0, 8023]
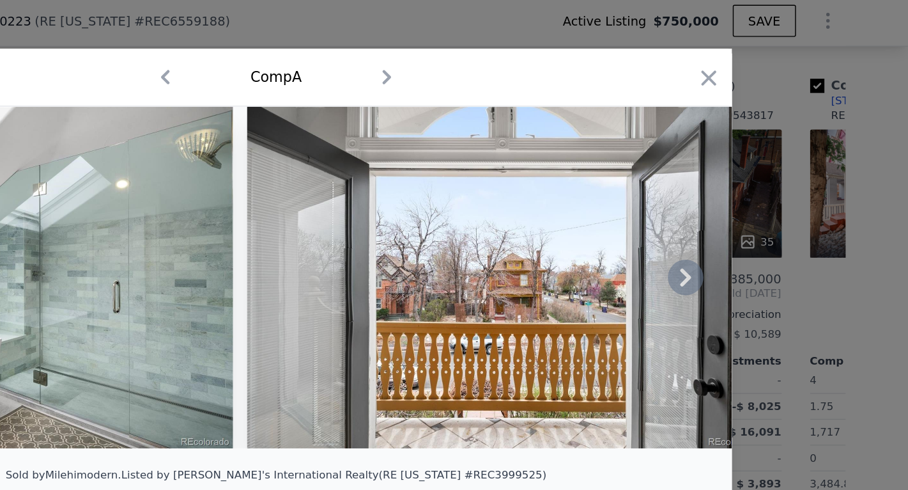
click at [736, 203] on icon at bounding box center [749, 202] width 26 height 26
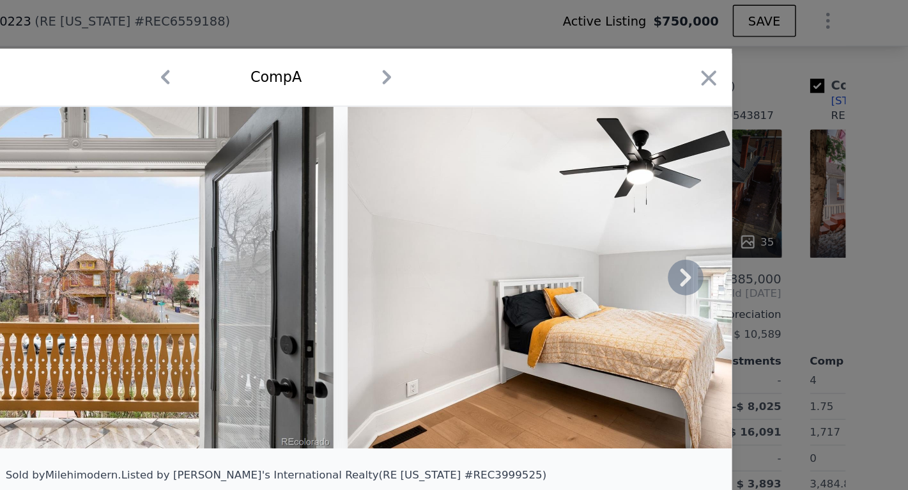
click at [736, 203] on icon at bounding box center [749, 202] width 26 height 26
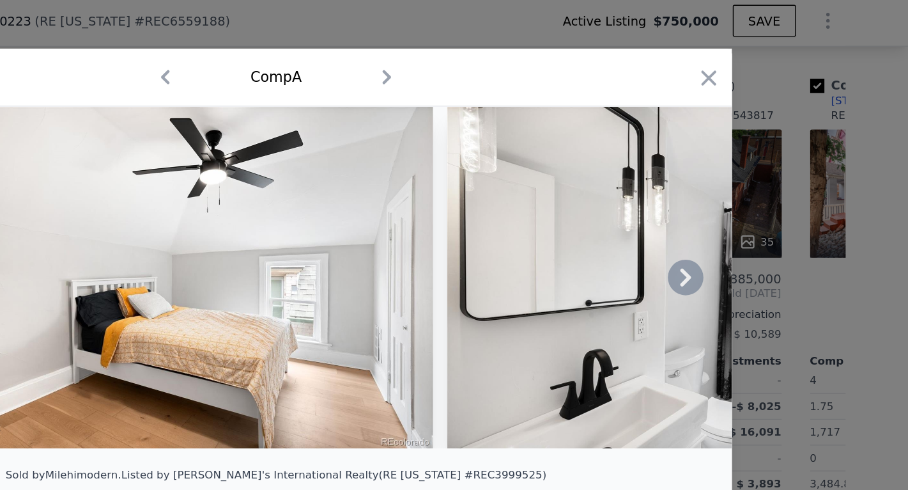
click at [736, 203] on icon at bounding box center [749, 202] width 26 height 26
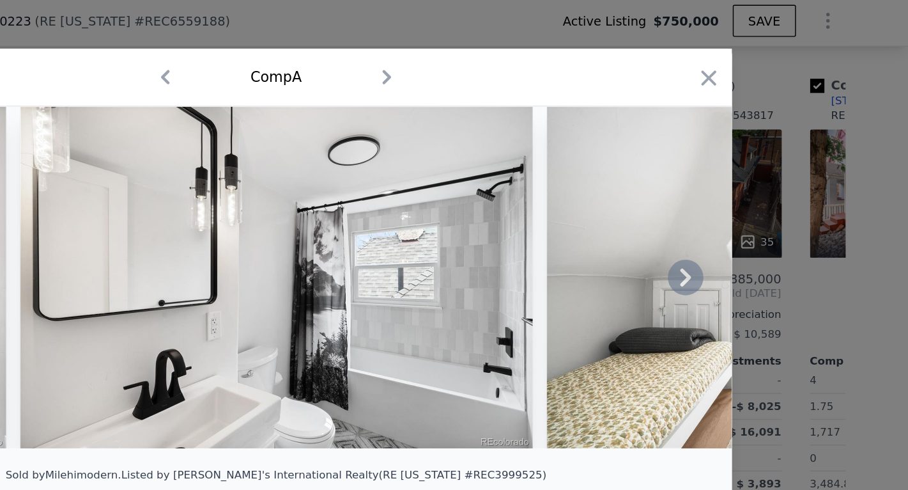
click at [736, 203] on icon at bounding box center [749, 202] width 26 height 26
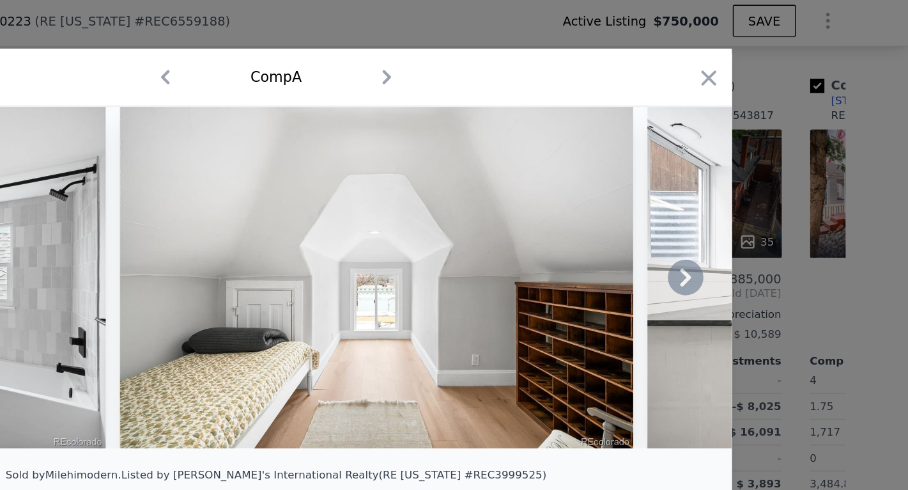
click at [736, 203] on icon at bounding box center [749, 202] width 26 height 26
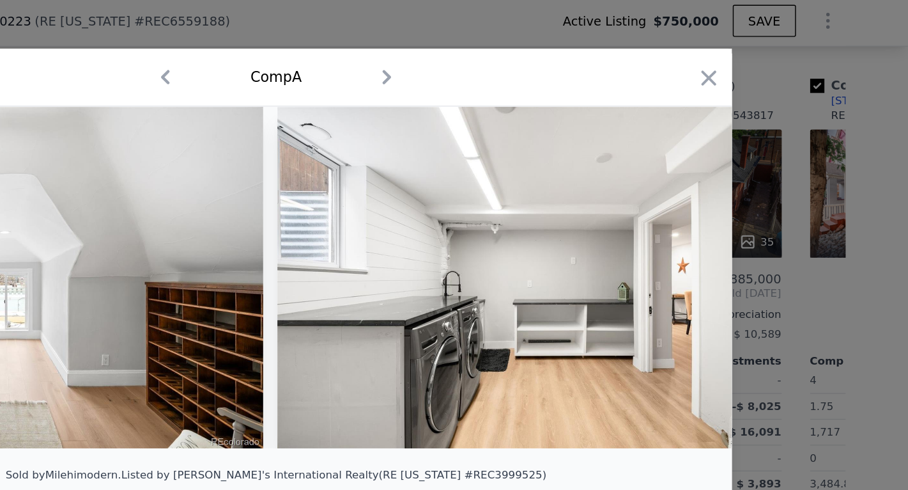
scroll to position [0, 9557]
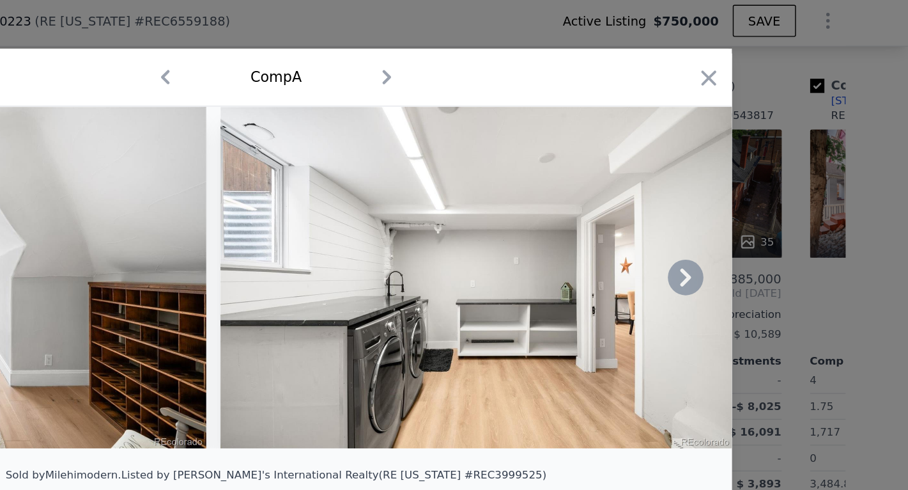
click at [736, 203] on icon at bounding box center [749, 202] width 26 height 26
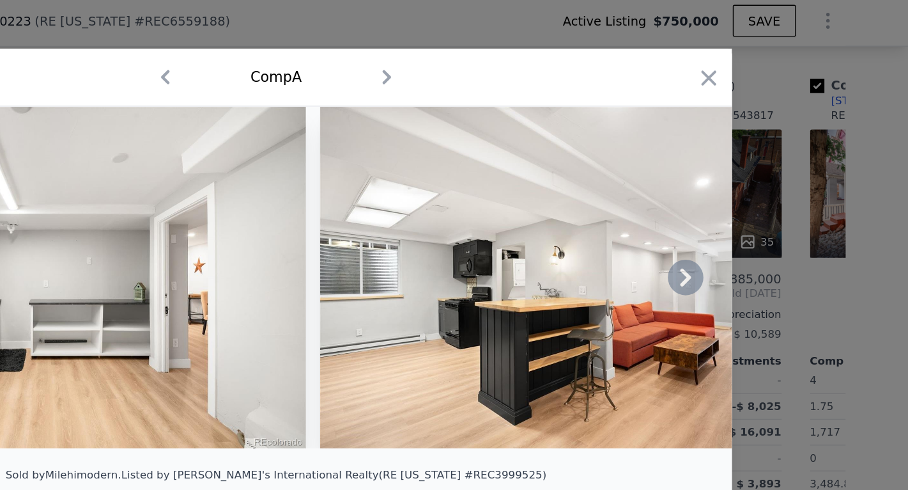
click at [736, 203] on icon at bounding box center [749, 202] width 26 height 26
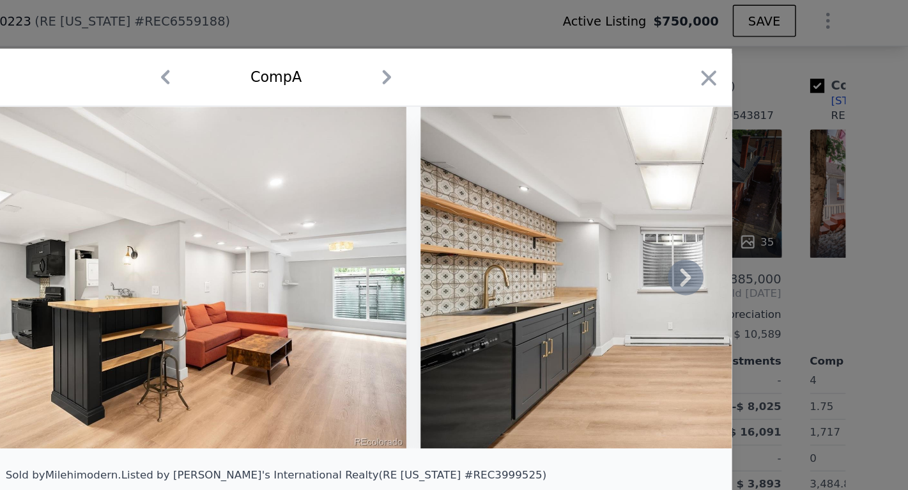
click at [736, 203] on icon at bounding box center [749, 202] width 26 height 26
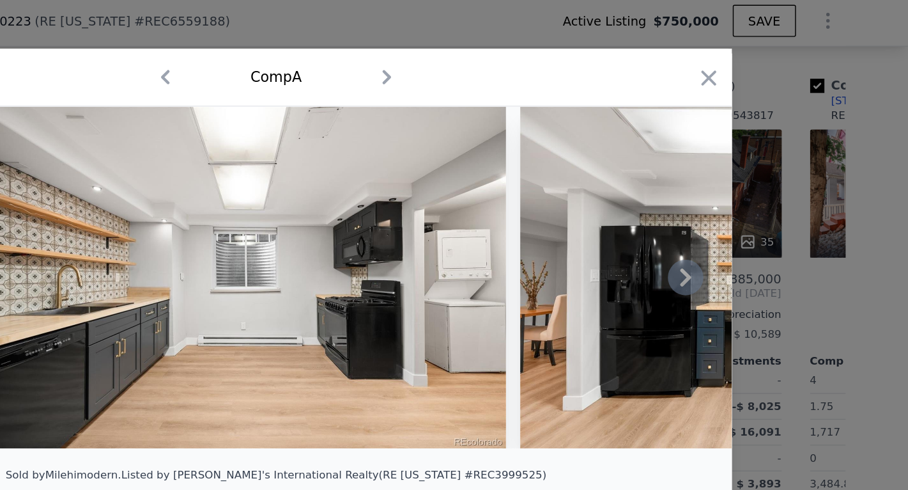
click at [493, 203] on div at bounding box center [454, 201] width 655 height 245
click at [736, 203] on icon at bounding box center [749, 202] width 26 height 26
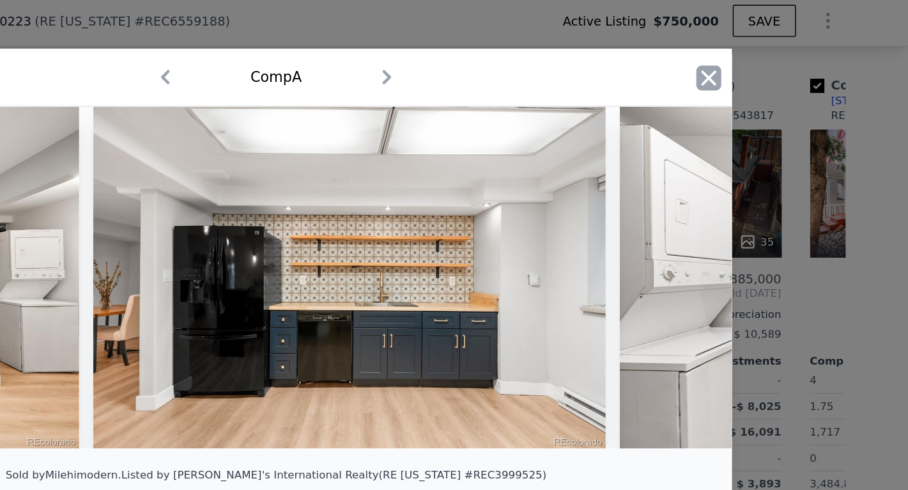
click at [756, 61] on icon "button" at bounding box center [765, 59] width 18 height 18
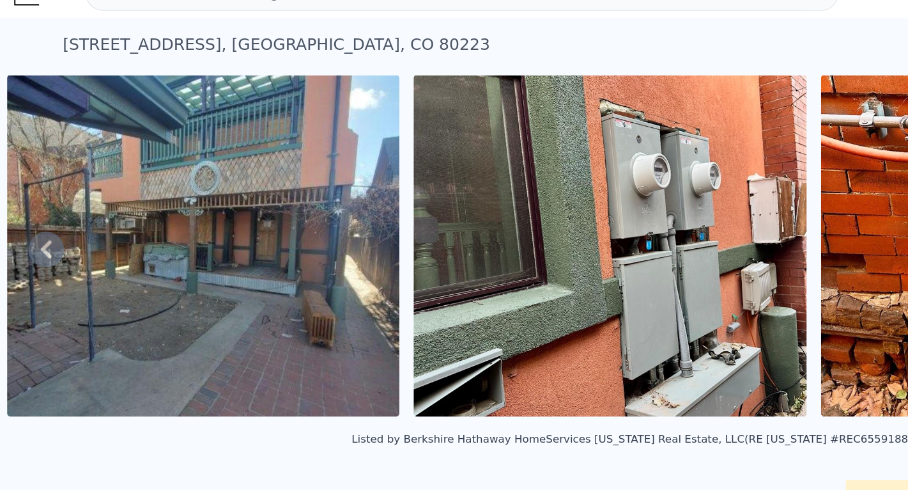
scroll to position [27, 0]
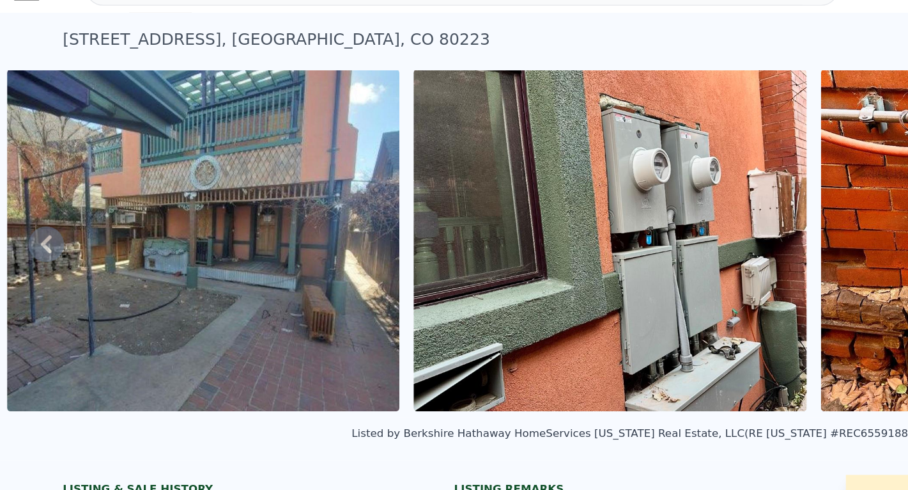
click at [214, 207] on img at bounding box center [146, 172] width 283 height 245
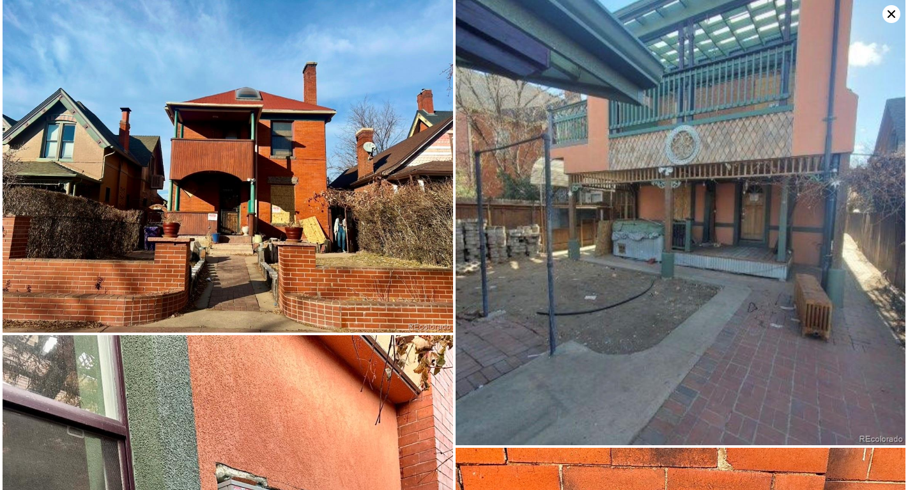
scroll to position [0, 0]
click at [893, 13] on icon at bounding box center [892, 14] width 8 height 8
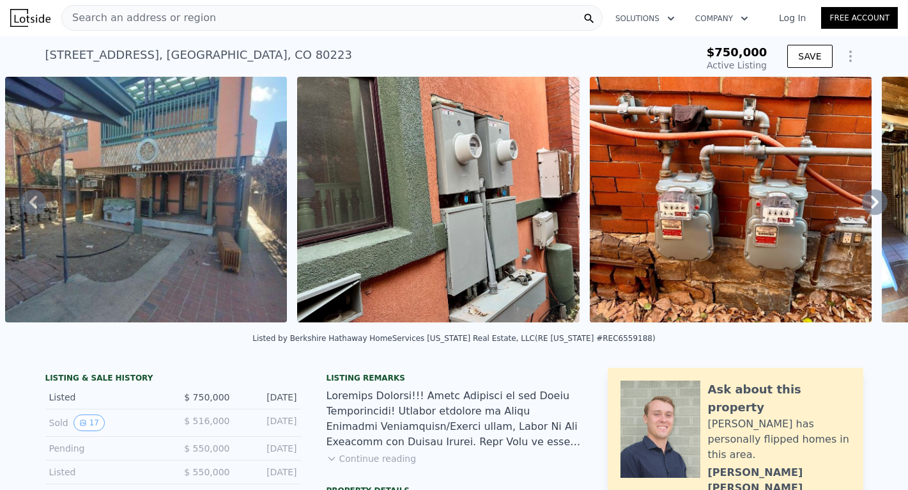
click at [242, 55] on div "[STREET_ADDRESS] Active at $750k" at bounding box center [346, 59] width 603 height 36
click at [228, 54] on div "[STREET_ADDRESS] Active at $750k" at bounding box center [346, 59] width 603 height 36
click at [207, 20] on div "Search an address or region" at bounding box center [331, 18] width 541 height 26
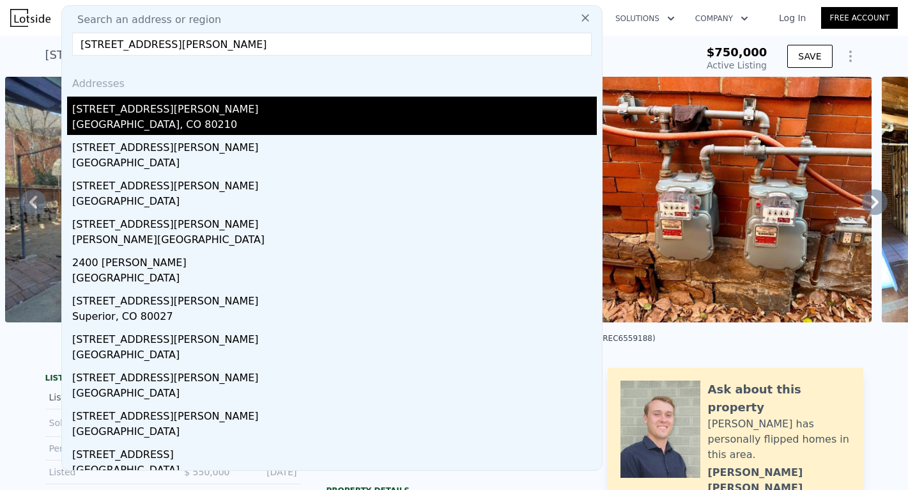
type input "[STREET_ADDRESS][PERSON_NAME]"
click at [156, 110] on div "[STREET_ADDRESS][PERSON_NAME]" at bounding box center [334, 107] width 525 height 20
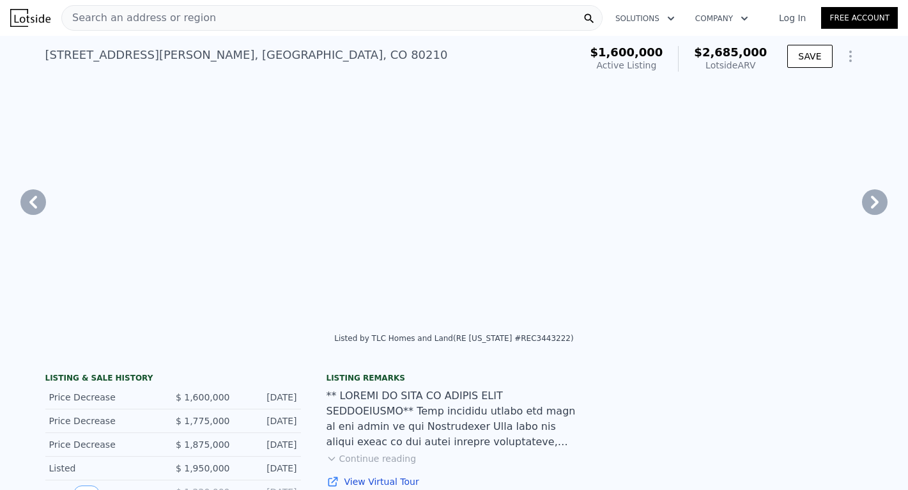
type input "4"
type input "6"
type input "3.25"
type input "6.25"
type input "3950"
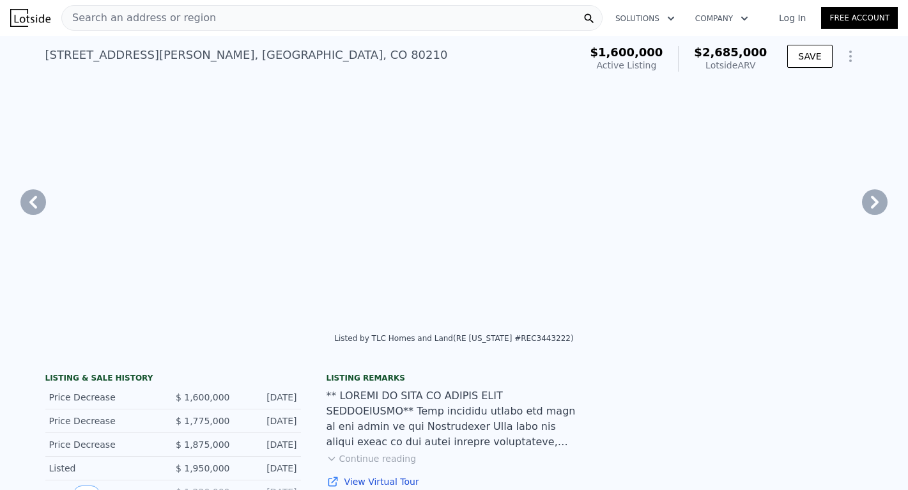
type input "6700"
type input "6370"
type input "11300"
type input "$ 2,685,000"
type input "$ 765,010"
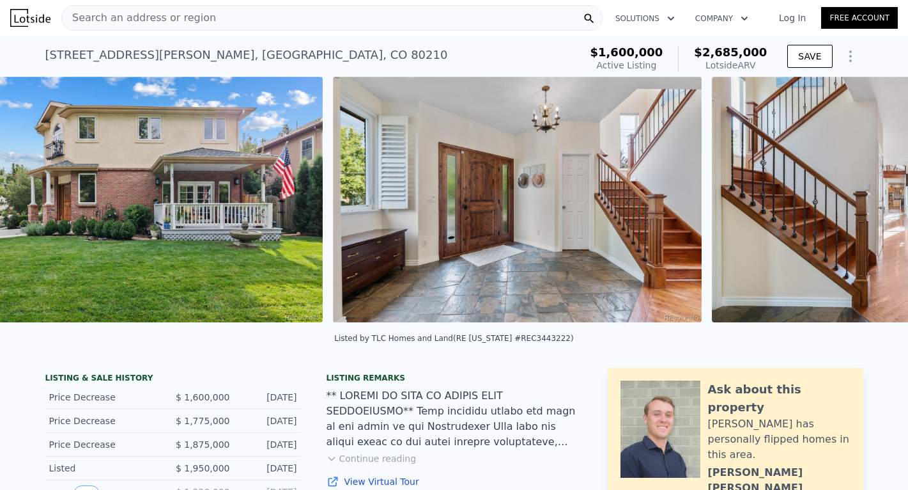
scroll to position [0, 878]
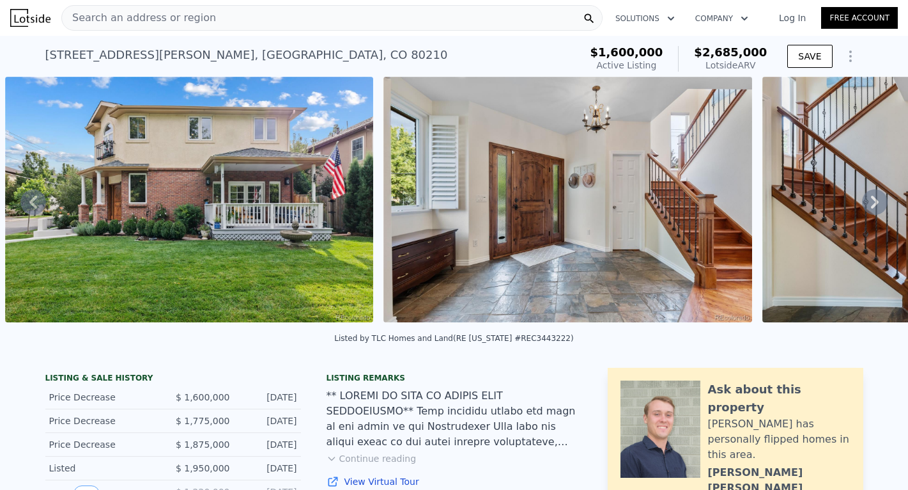
click at [204, 144] on img at bounding box center [189, 199] width 368 height 245
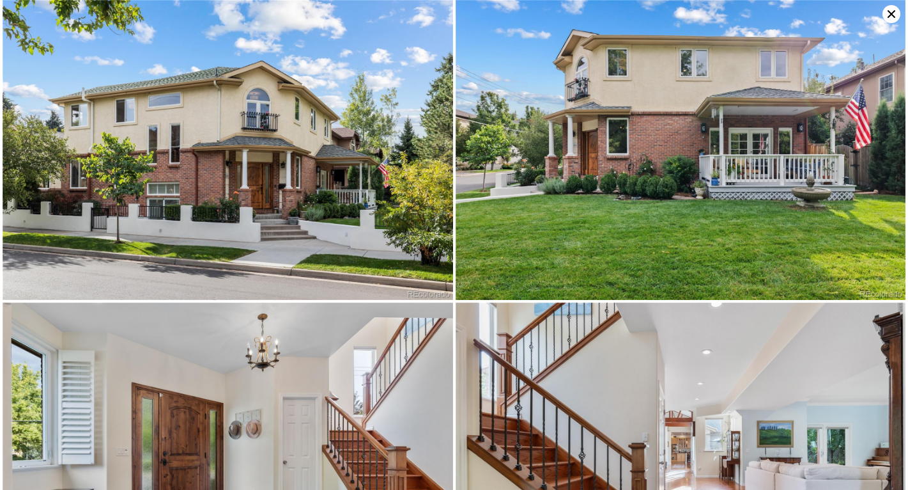
scroll to position [0, 0]
click at [894, 17] on icon at bounding box center [892, 14] width 8 height 8
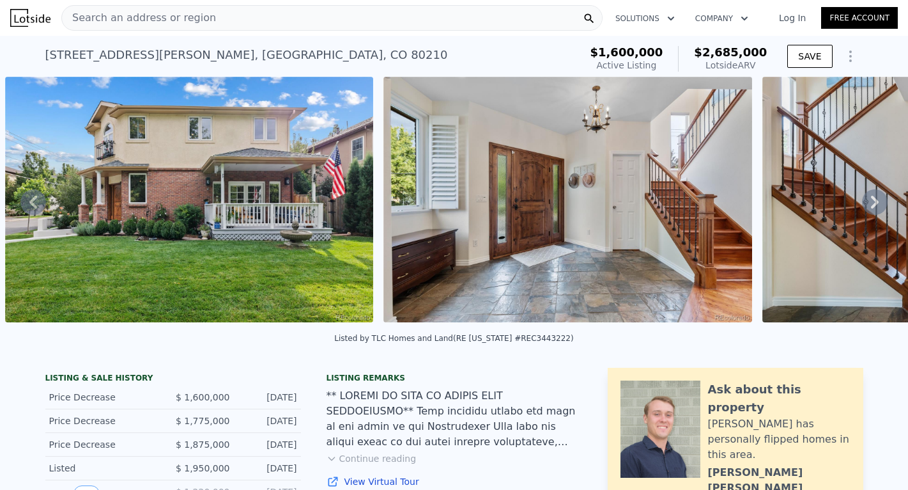
click at [385, 456] on button "Continue reading" at bounding box center [372, 458] width 90 height 13
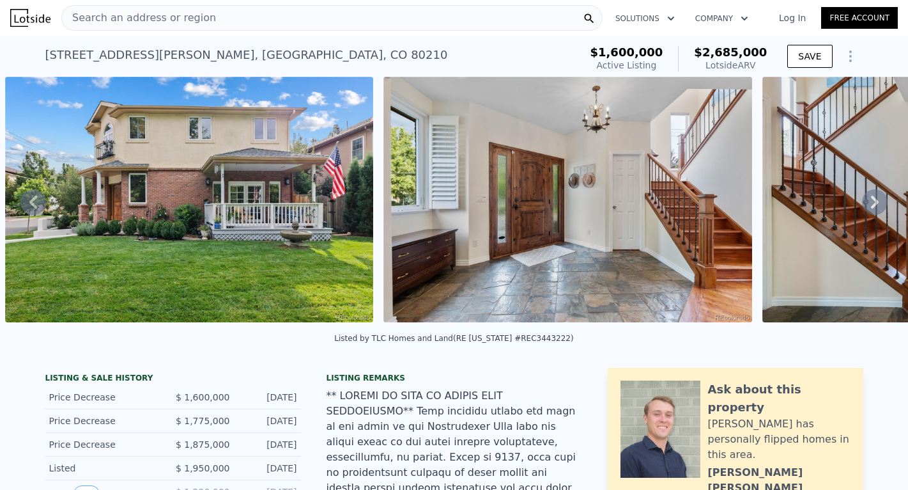
click at [879, 205] on icon at bounding box center [875, 202] width 26 height 26
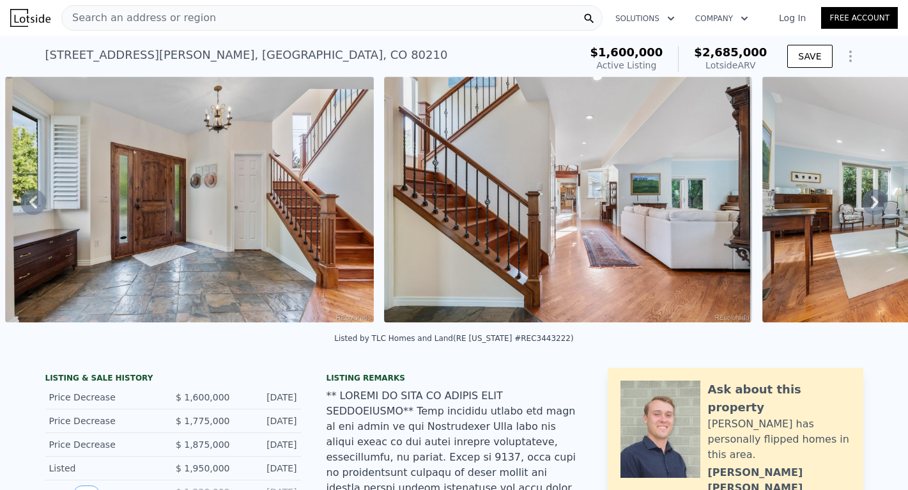
click at [879, 205] on icon at bounding box center [875, 202] width 26 height 26
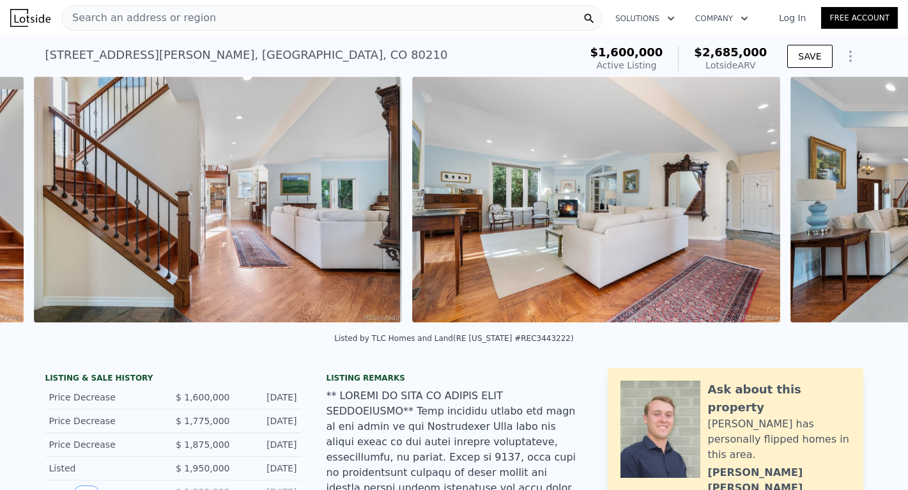
scroll to position [0, 1635]
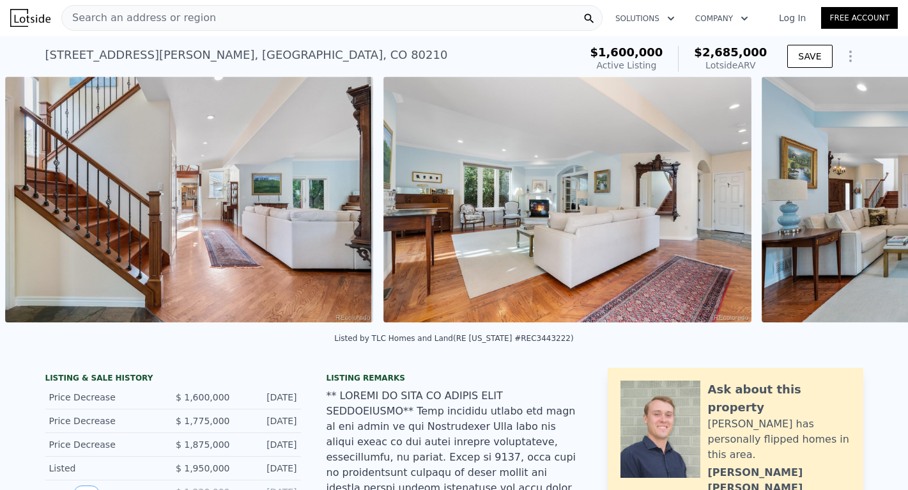
click at [879, 205] on div "• + − • + − STREET VIEW ← Move left → Move right ↑ Move up ↓ Move down + Zoom i…" at bounding box center [454, 202] width 908 height 250
click at [879, 206] on icon at bounding box center [875, 202] width 26 height 26
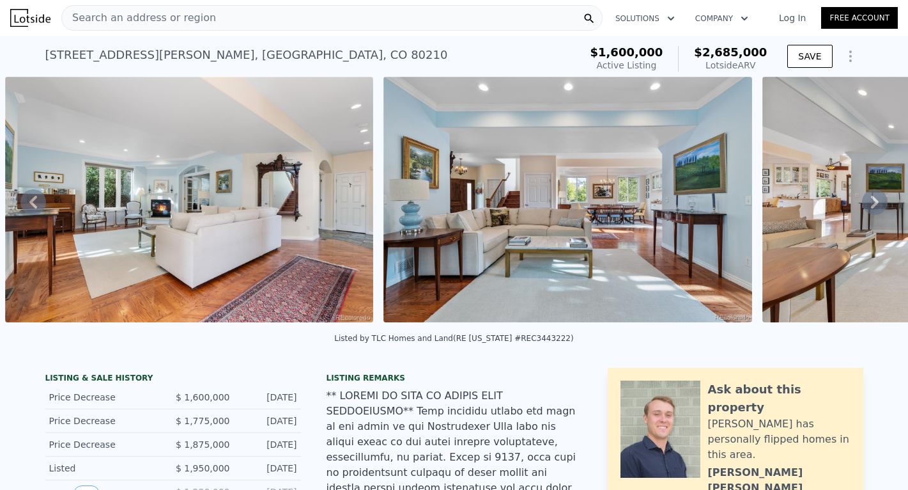
click at [878, 200] on icon at bounding box center [875, 202] width 26 height 26
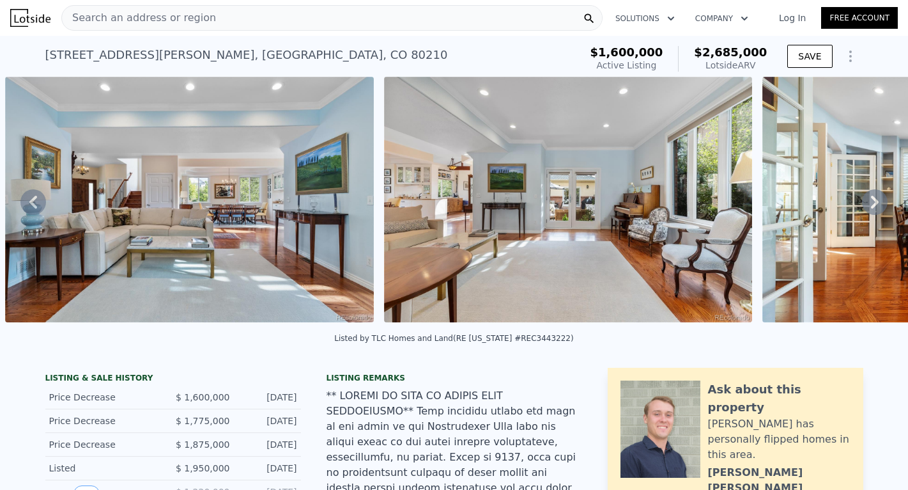
click at [880, 201] on icon at bounding box center [875, 202] width 26 height 26
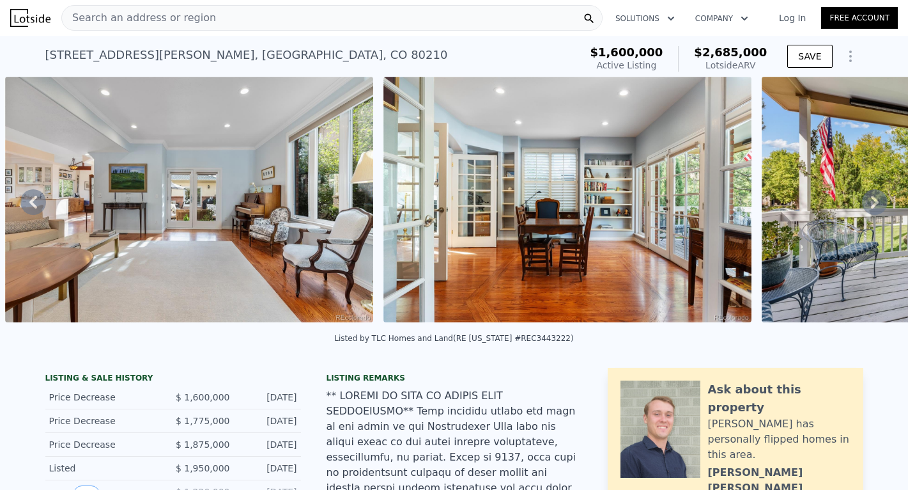
click at [880, 201] on div "• + − • + − STREET VIEW ← Move left → Move right ↑ Move up ↓ Move down + Zoom i…" at bounding box center [454, 202] width 908 height 250
click at [880, 201] on icon at bounding box center [875, 202] width 26 height 26
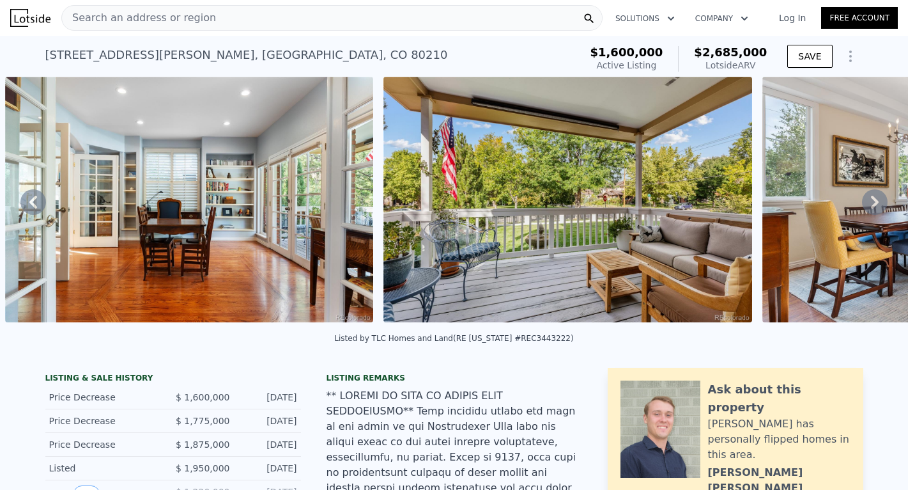
click at [880, 201] on icon at bounding box center [875, 202] width 26 height 26
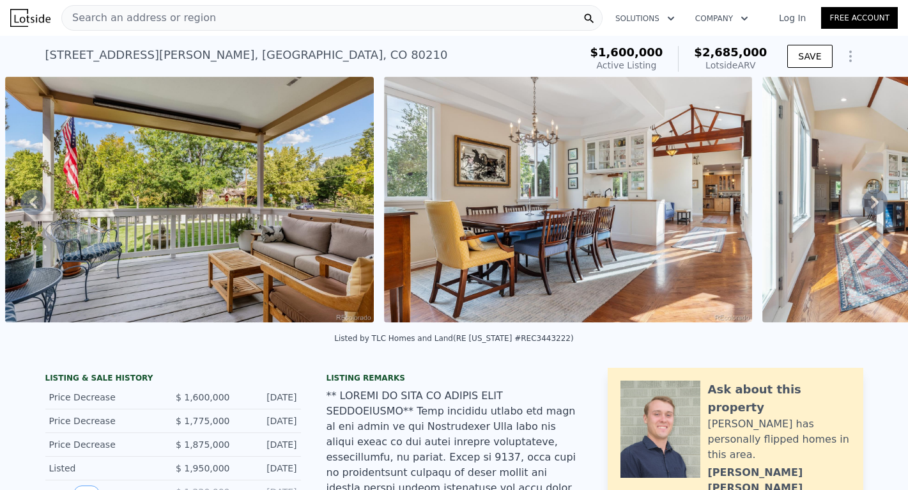
click at [291, 225] on img at bounding box center [189, 199] width 368 height 245
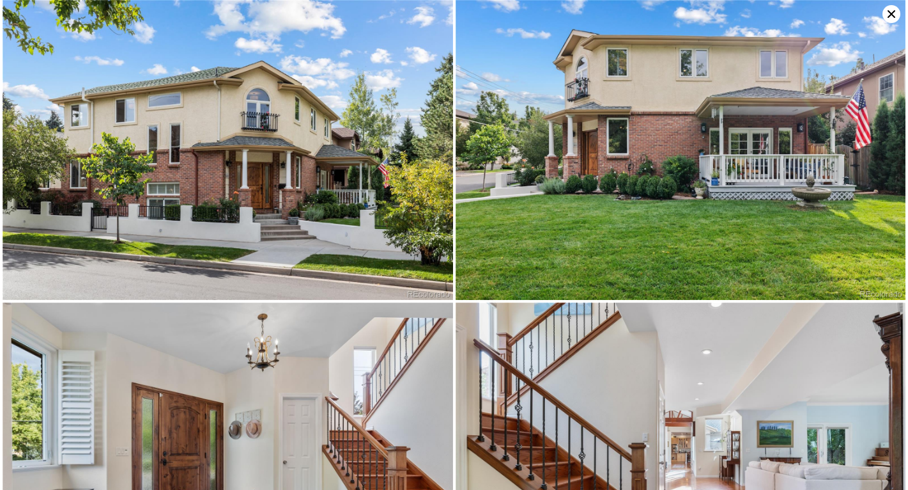
scroll to position [0, 0]
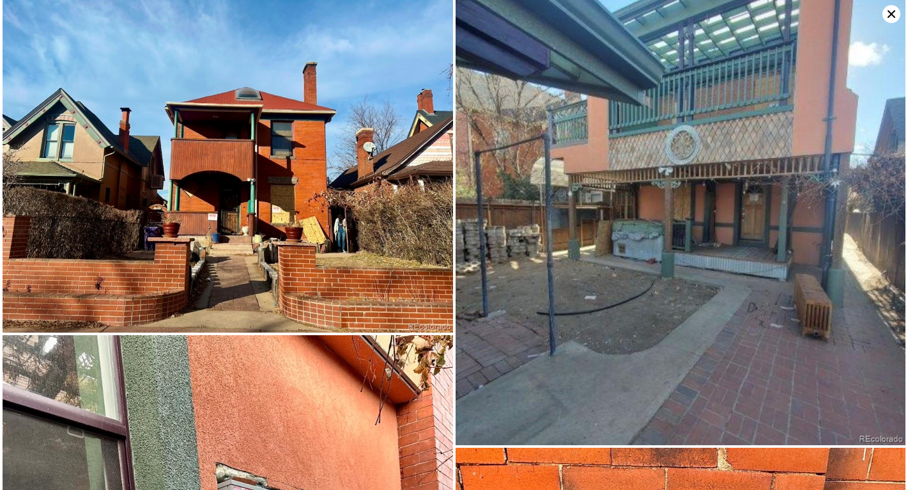
type input "$ 1,088,000"
type input "2"
type input "5"
type input "1"
type input "3.25"
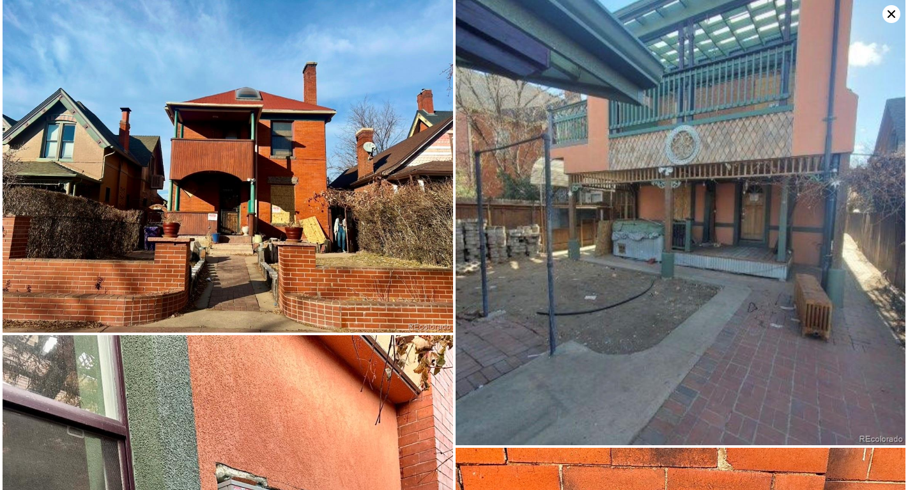
type input "1652"
type input "2381"
type input "3120"
type input "5000"
type input "$ 198,505"
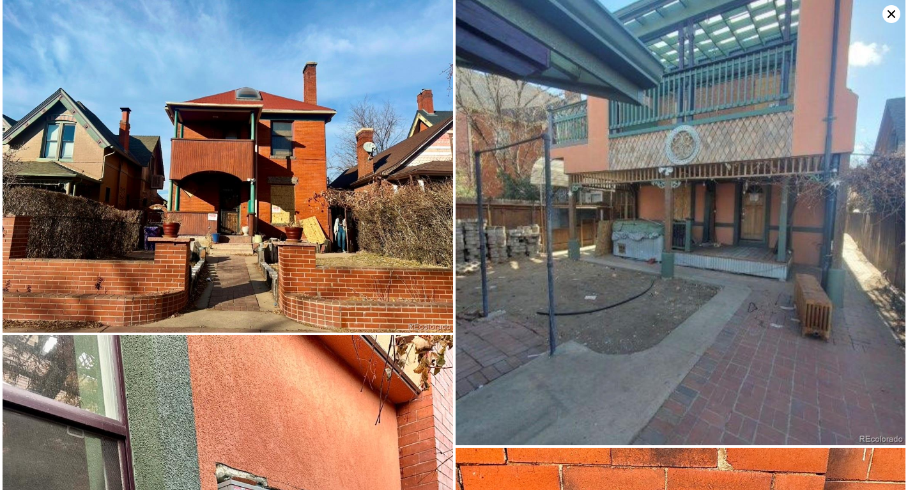
scroll to position [0, 2925]
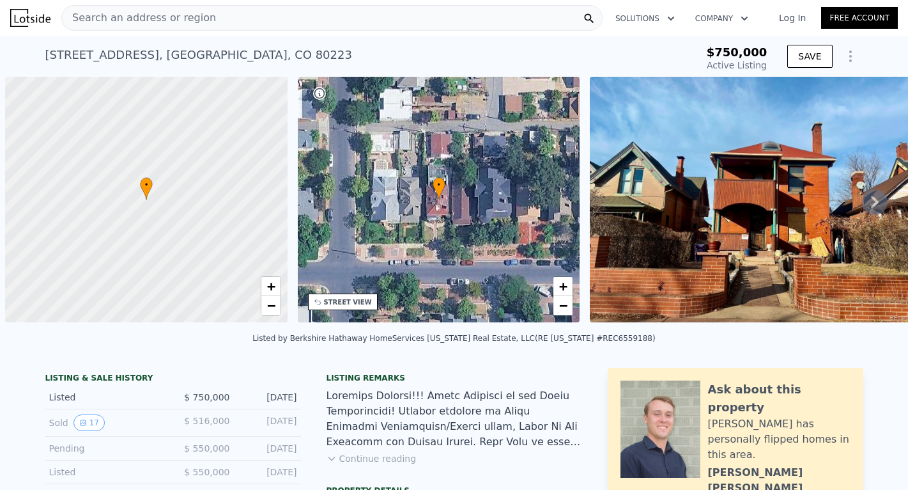
scroll to position [0, 5]
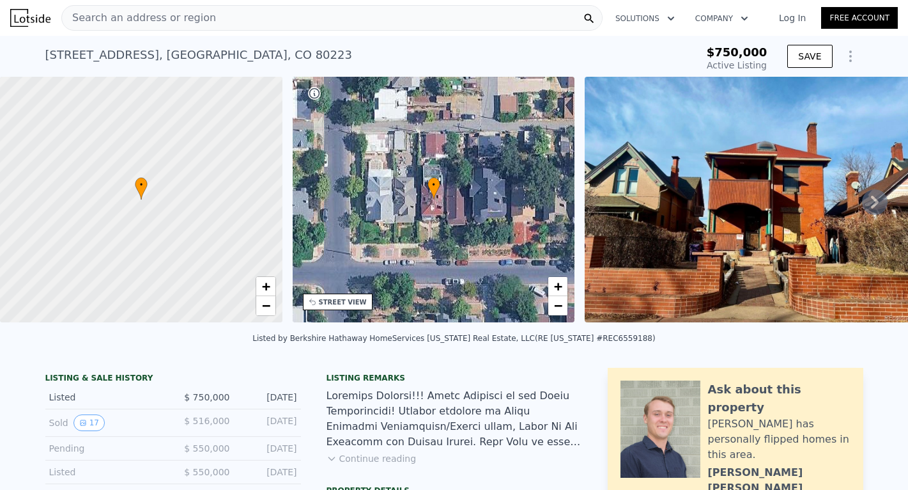
click at [236, 54] on div "[STREET_ADDRESS] Active at $750k" at bounding box center [346, 59] width 603 height 36
click at [217, 15] on div "Search an address or region" at bounding box center [331, 18] width 541 height 26
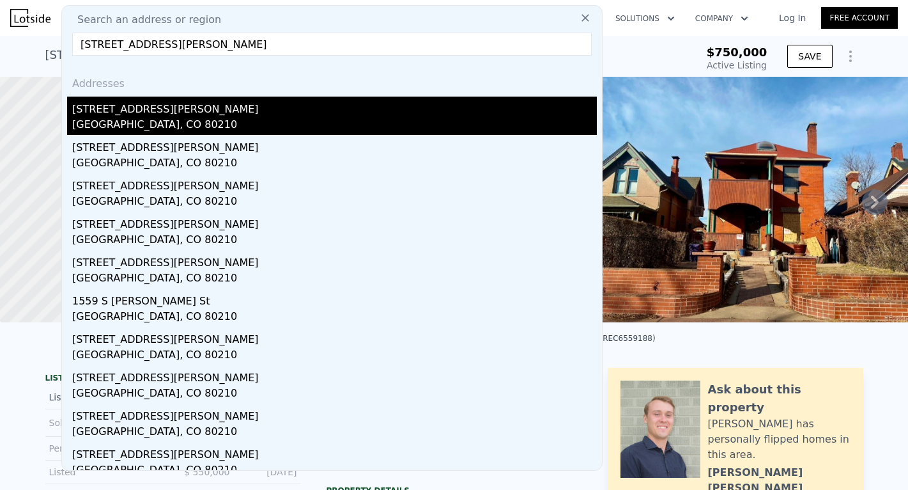
type input "1160 S Steele St, Denver, CO 80210"
click at [160, 107] on div "1160 S Steele St" at bounding box center [334, 107] width 525 height 20
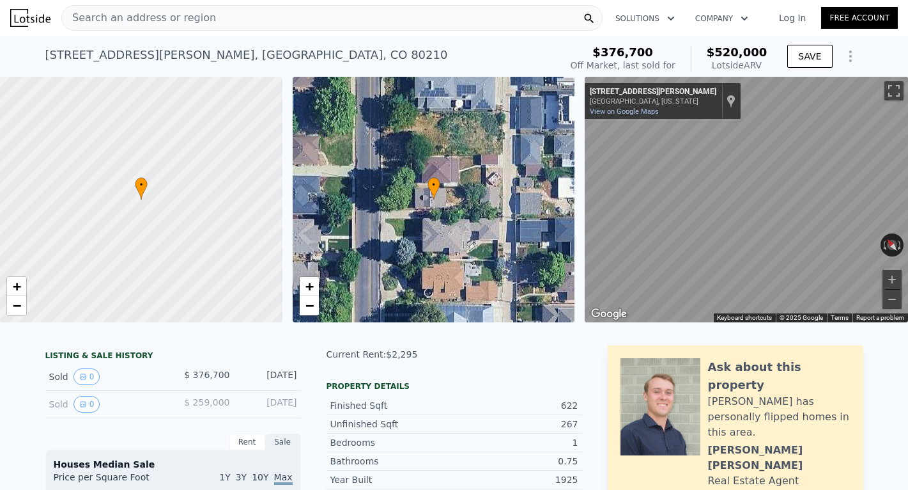
click at [908, 238] on html "Search an address or region Solutions Company Open main menu Log In Free Accoun…" at bounding box center [454, 245] width 908 height 490
click at [865, 237] on div "← Move left → Move right ↑ Move up ↓ Move down + Zoom in - Zoom out 1165 S Stee…" at bounding box center [746, 199] width 323 height 245
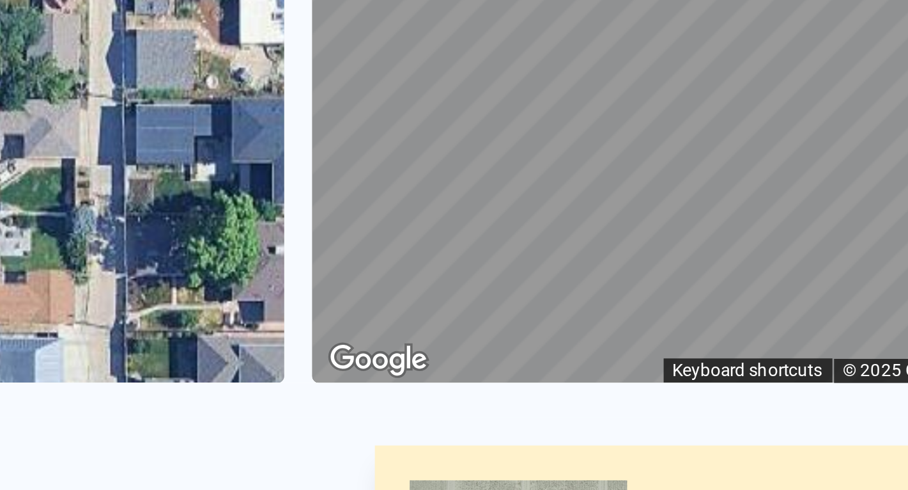
click at [336, 79] on html "Search an address or region Solutions Company Open main menu Log In Free Accoun…" at bounding box center [454, 245] width 908 height 490
click at [344, 52] on html "Search an address or region Solutions Company Open main menu Log In Free Accoun…" at bounding box center [454, 245] width 908 height 490
click at [344, 42] on html "Search an address or region Solutions Company Open main menu Log In Free Accoun…" at bounding box center [454, 245] width 908 height 490
click at [344, 38] on html "Search an address or region Solutions Company Open main menu Log In Free Accoun…" at bounding box center [454, 245] width 908 height 490
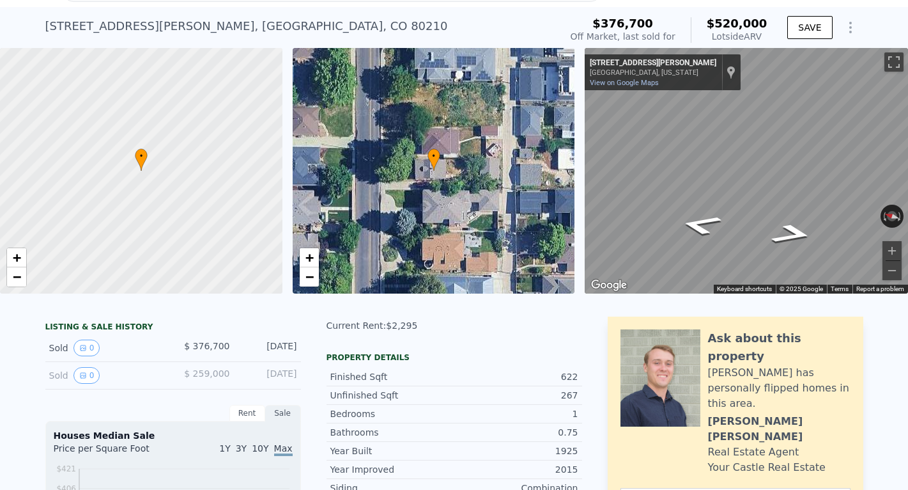
scroll to position [28, 0]
click at [486, 204] on div "• + −" at bounding box center [434, 171] width 283 height 245
